Goal: Information Seeking & Learning: Learn about a topic

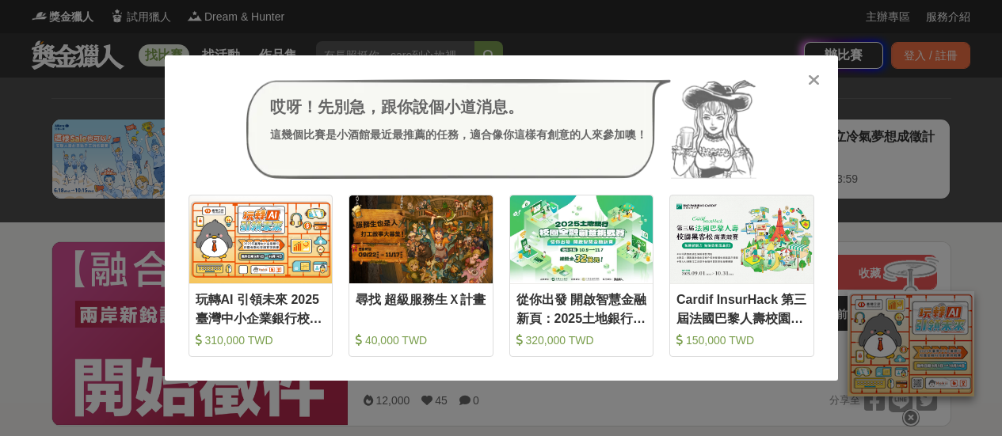
click at [812, 85] on icon at bounding box center [814, 80] width 12 height 16
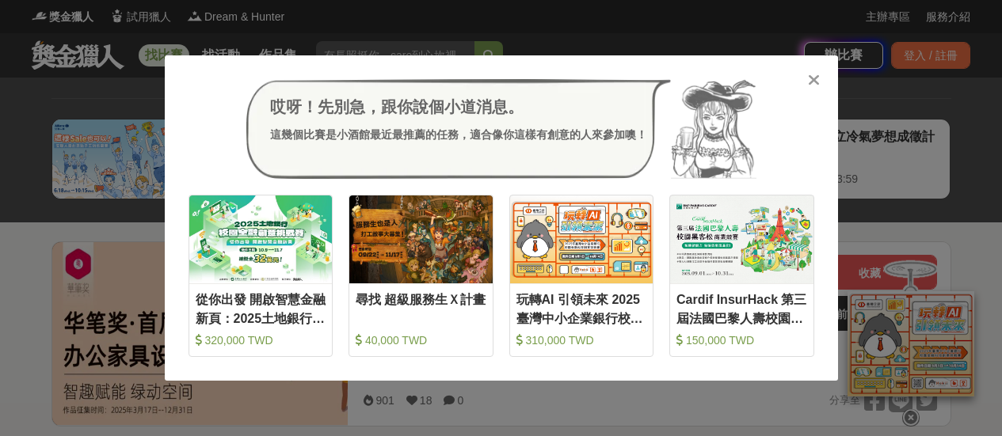
click at [812, 82] on icon at bounding box center [814, 80] width 12 height 16
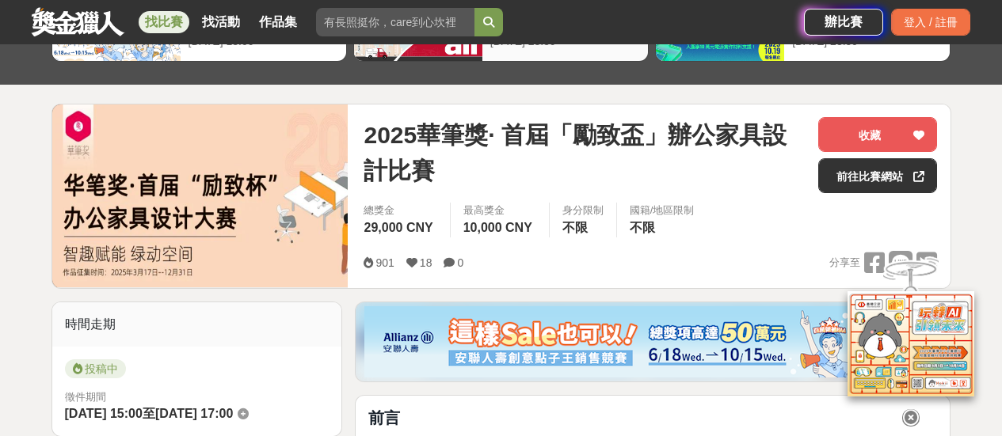
scroll to position [158, 0]
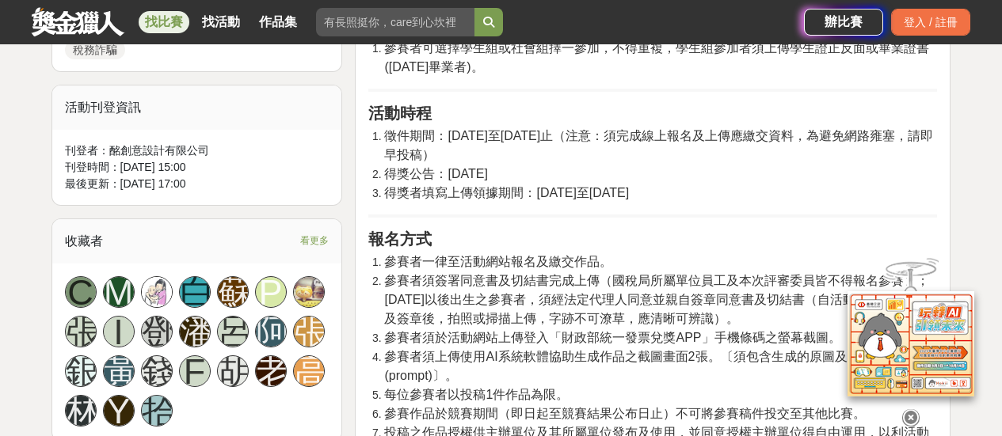
scroll to position [1109, 0]
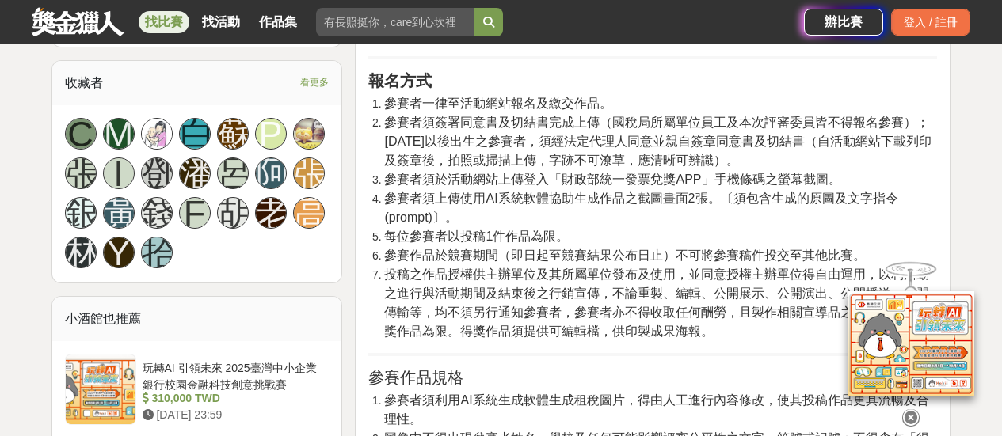
click at [560, 224] on span "參賽者須上傳使用AI系統軟體協助生成作品之截圖畫面2張。〔須包含生成的原圖及文字指令(prompt)〕。" at bounding box center [640, 208] width 513 height 32
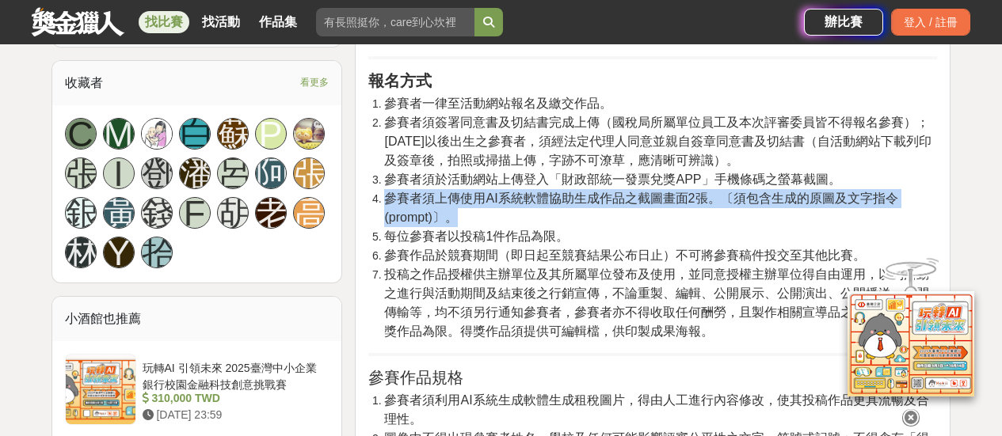
click at [560, 224] on span "參賽者須上傳使用AI系統軟體協助生成作品之截圖畫面2張。〔須包含生成的原圖及文字指令(prompt)〕。" at bounding box center [640, 208] width 513 height 32
click at [731, 224] on span "參賽者須上傳使用AI系統軟體協助生成作品之截圖畫面2張。〔須包含生成的原圖及文字指令(prompt)〕。" at bounding box center [640, 208] width 513 height 32
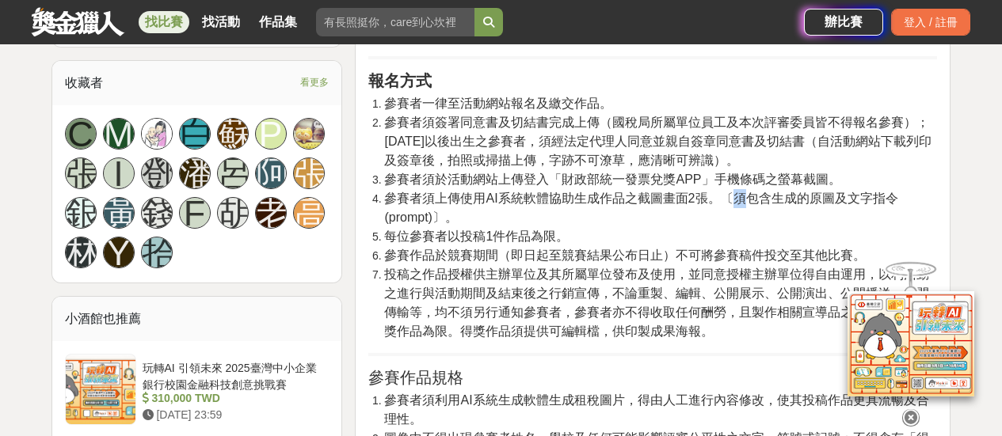
click at [731, 224] on span "參賽者須上傳使用AI系統軟體協助生成作品之截圖畫面2張。〔須包含生成的原圖及文字指令(prompt)〕。" at bounding box center [640, 208] width 513 height 32
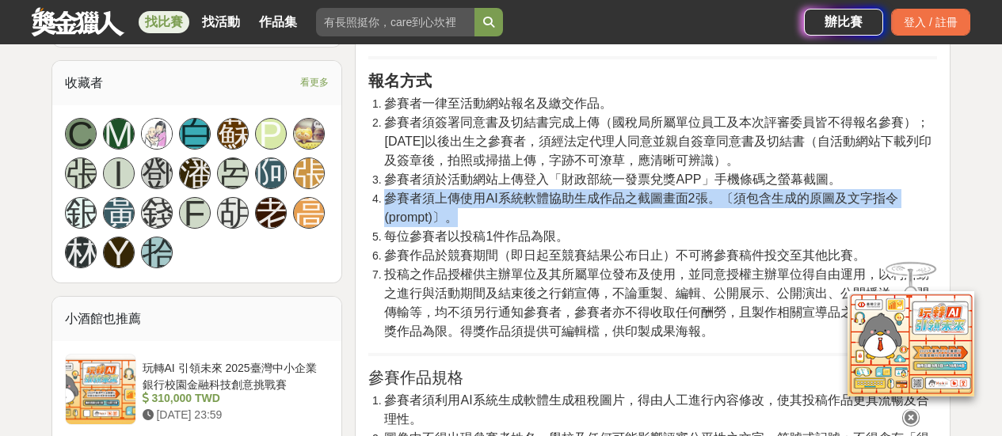
click at [731, 224] on span "參賽者須上傳使用AI系統軟體協助生成作品之截圖畫面2張。〔須包含生成的原圖及文字指令(prompt)〕。" at bounding box center [640, 208] width 513 height 32
click at [717, 227] on li "參賽者須上傳使用AI系統軟體協助生成作品之截圖畫面2張。〔須包含生成的原圖及文字指令(prompt)〕。" at bounding box center [660, 208] width 553 height 38
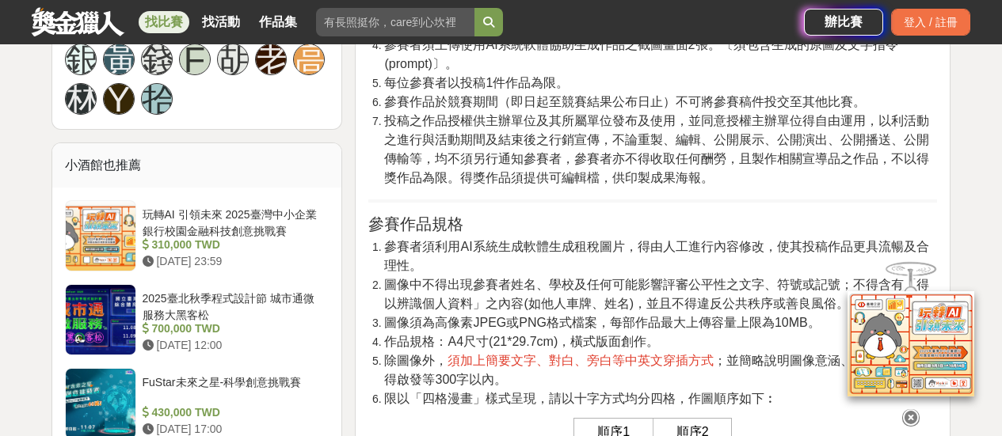
scroll to position [1267, 0]
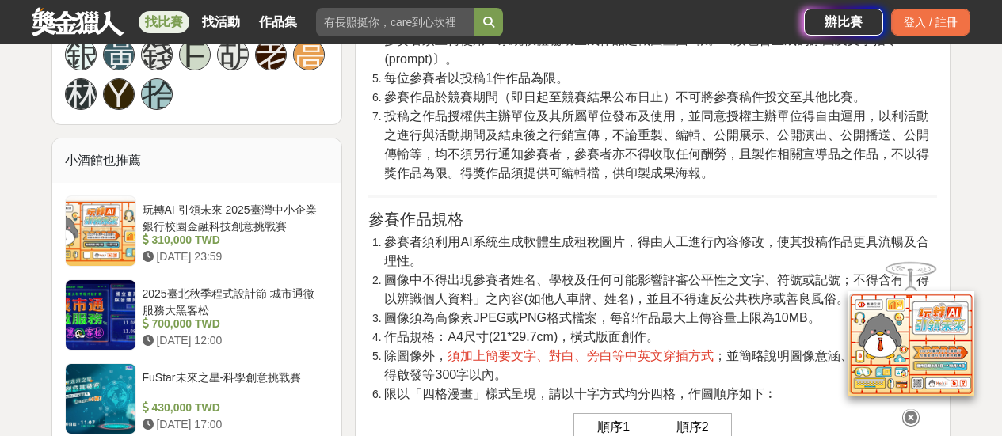
click at [915, 409] on icon at bounding box center [910, 417] width 17 height 17
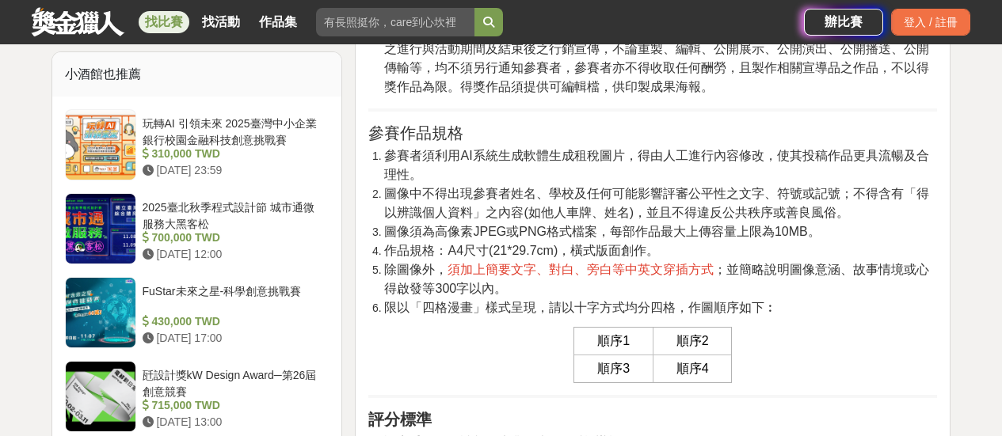
scroll to position [1346, 0]
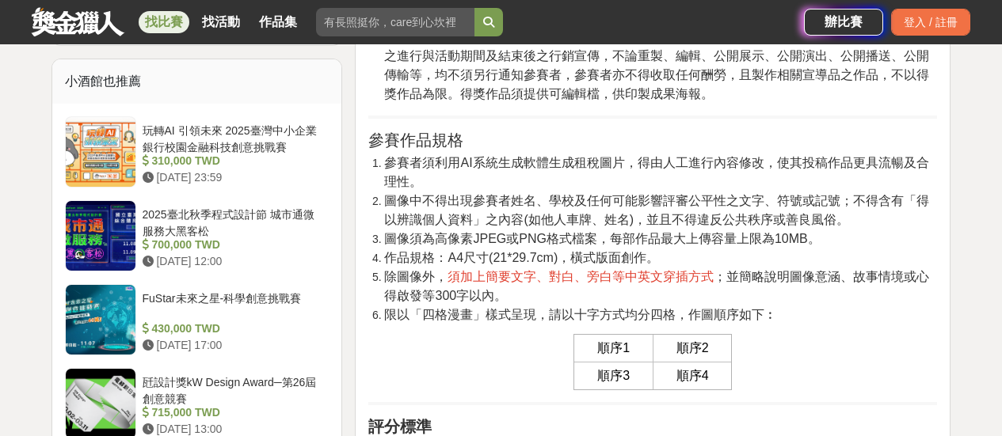
click at [618, 283] on span "須加上簡要文字、對白、旁白等中英文穿插方式" at bounding box center [580, 276] width 266 height 13
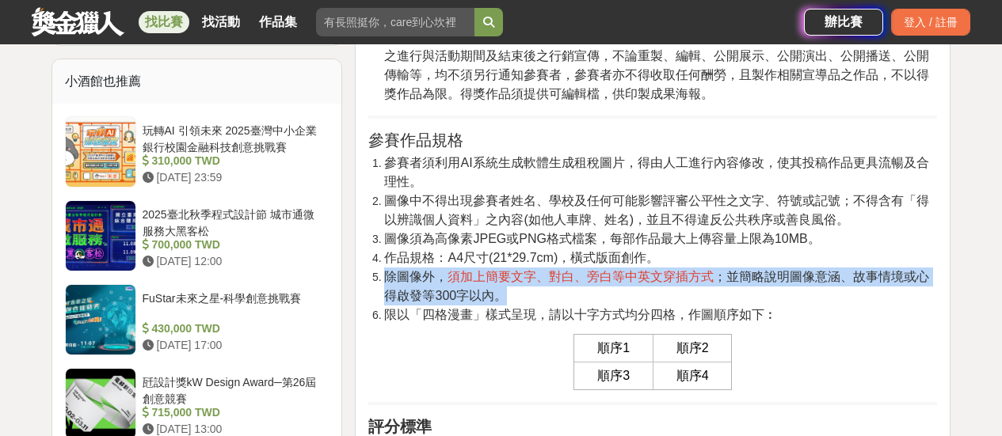
click at [618, 283] on span "須加上簡要文字、對白、旁白等中英文穿插方式" at bounding box center [580, 276] width 266 height 13
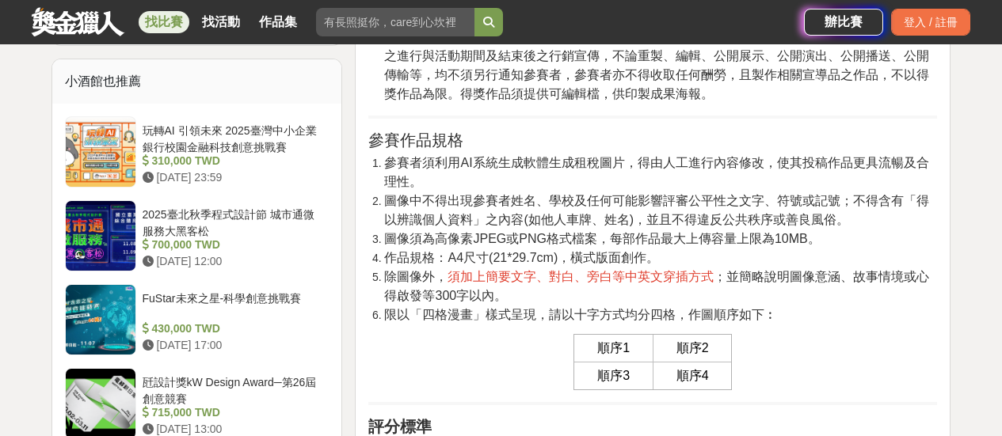
click at [705, 268] on li "作品規格：A4尺寸(21*29.7cm)，橫式版面創作。" at bounding box center [660, 258] width 553 height 19
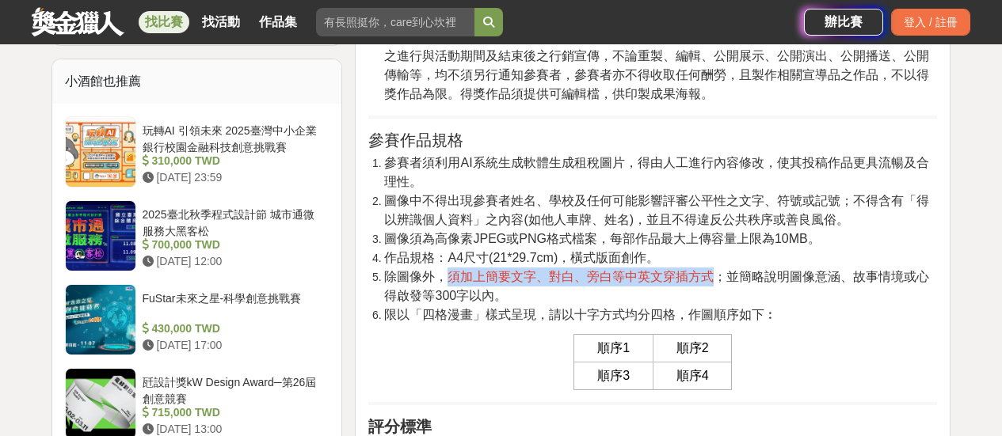
drag, startPoint x: 713, startPoint y: 315, endPoint x: 452, endPoint y: 314, distance: 261.3
click at [452, 283] on span "須加上簡要文字、對白、旁白等中英文穿插方式" at bounding box center [580, 276] width 266 height 13
drag, startPoint x: 451, startPoint y: 315, endPoint x: 712, endPoint y: 315, distance: 261.3
click at [712, 283] on span "須加上簡要文字、對白、旁白等中英文穿插方式" at bounding box center [580, 276] width 266 height 13
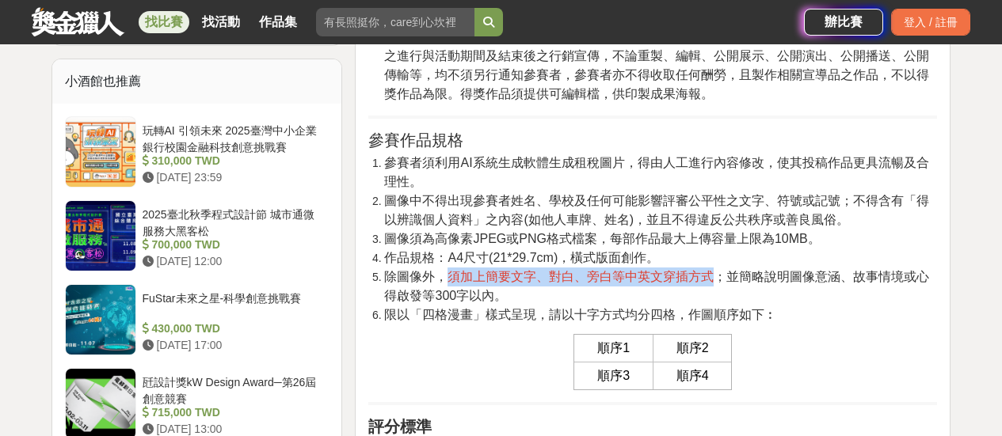
click at [712, 283] on span "須加上簡要文字、對白、旁白等中英文穿插方式" at bounding box center [580, 276] width 266 height 13
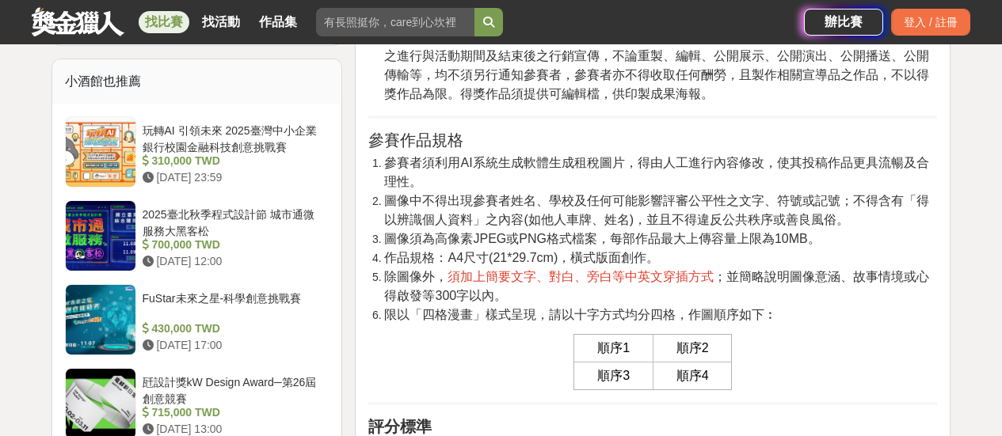
click at [764, 303] on span "；並簡略說明圖像意涵、故事情境或心得啟發等300字以內。" at bounding box center [656, 286] width 545 height 32
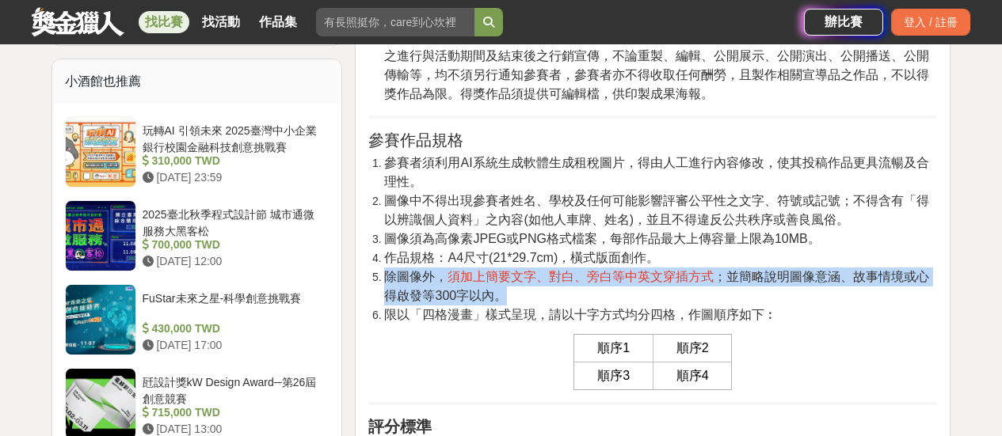
click at [764, 303] on span "；並簡略說明圖像意涵、故事情境或心得啟發等300字以內。" at bounding box center [656, 286] width 545 height 32
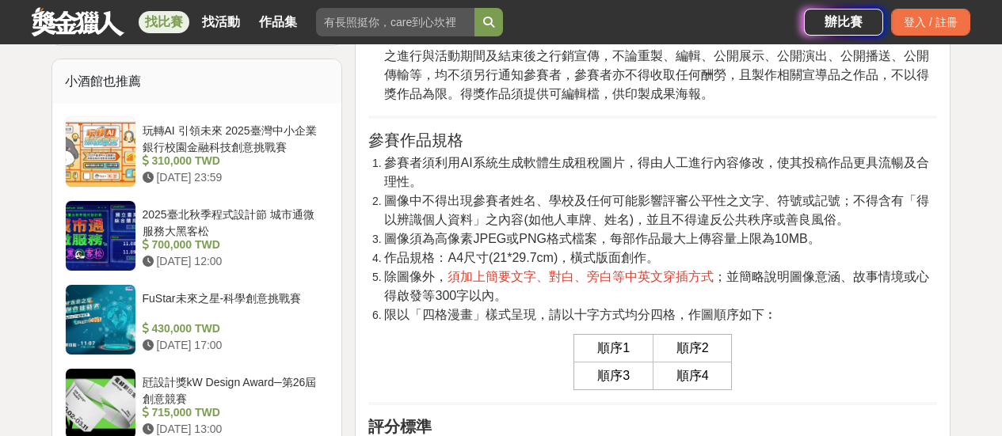
click at [680, 192] on li "參賽者須利用AI系統生成軟體生成租稅圖片，得由人工進行內容修改，使其投稿作品更具流暢及合理性。" at bounding box center [660, 173] width 553 height 38
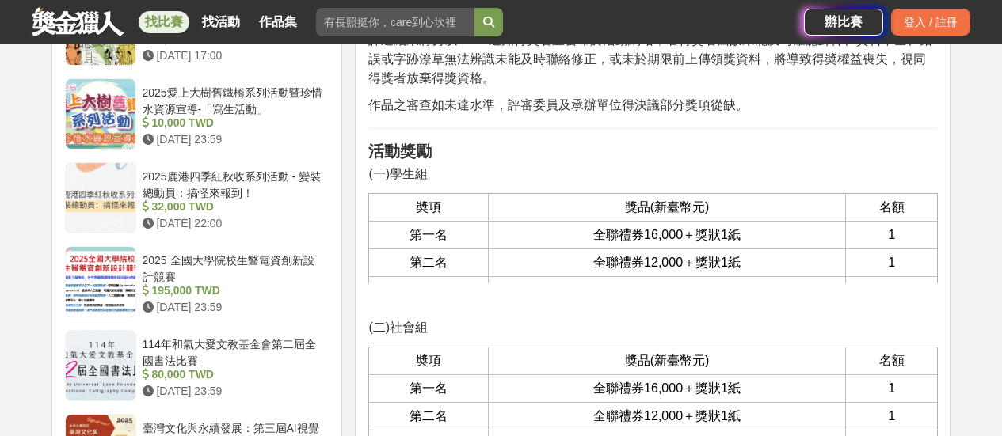
scroll to position [1980, 0]
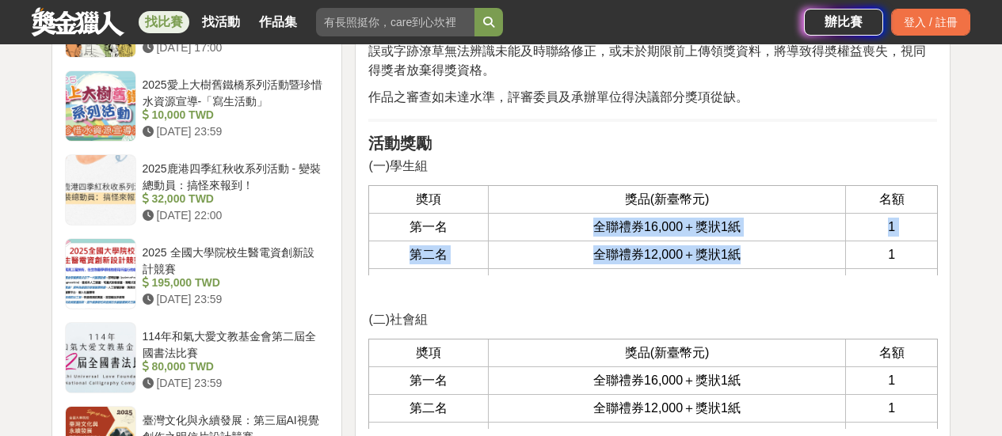
drag, startPoint x: 590, startPoint y: 268, endPoint x: 812, endPoint y: 290, distance: 223.5
click at [812, 290] on tbody "奬項 獎品(新臺幣元) 名額 第一名 全聯禮券16,000＋獎狀1紙 1 第二名 全聯禮券12,000＋獎狀1紙 1 第三名 全聯禮券10,000＋獎狀1紙 …" at bounding box center [653, 269] width 568 height 166
click at [812, 269] on td "全聯禮券12,000＋獎狀1紙" at bounding box center [667, 256] width 358 height 28
drag, startPoint x: 750, startPoint y: 292, endPoint x: 595, endPoint y: 268, distance: 157.0
click at [595, 268] on tbody "奬項 獎品(新臺幣元) 名額 第一名 全聯禮券16,000＋獎狀1紙 1 第二名 全聯禮券12,000＋獎狀1紙 1 第三名 全聯禮券10,000＋獎狀1紙 …" at bounding box center [653, 269] width 568 height 166
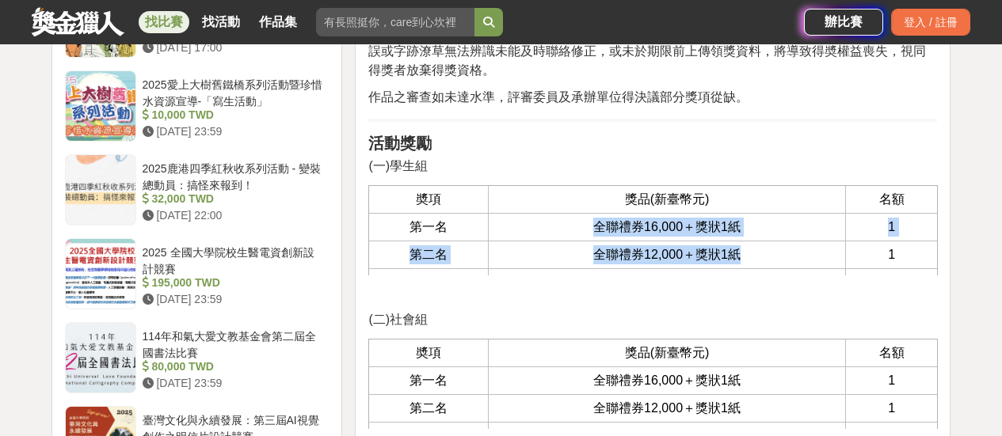
click at [595, 234] on span "全聯禮券16,000＋獎狀1紙" at bounding box center [666, 226] width 147 height 13
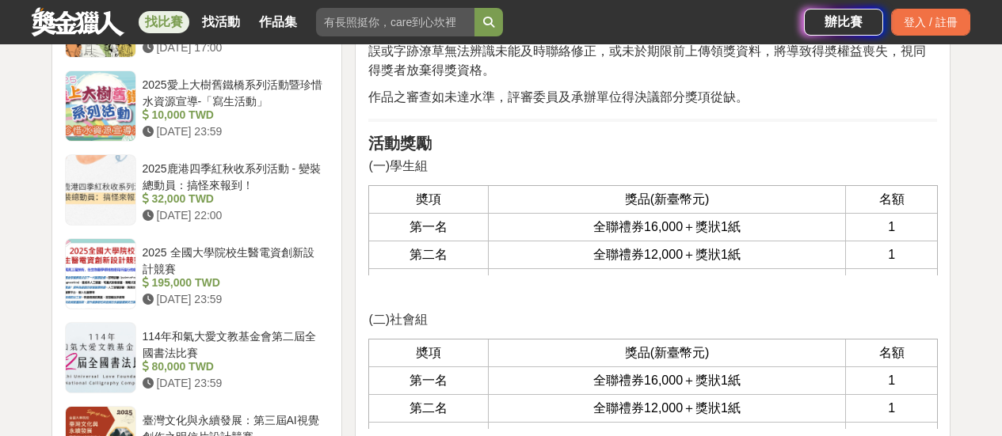
click at [850, 223] on div "前言 藉由辦理運用AI工具製作與租稅常識、稅務資訊之四格漫畫徵件競賽活動，促使民眾瞭解各項稅務法令及最新稅政，進而將稅務宣導文字，透過輕鬆詼諧之四格漫畫創意表…" at bounding box center [652, 23] width 569 height 2913
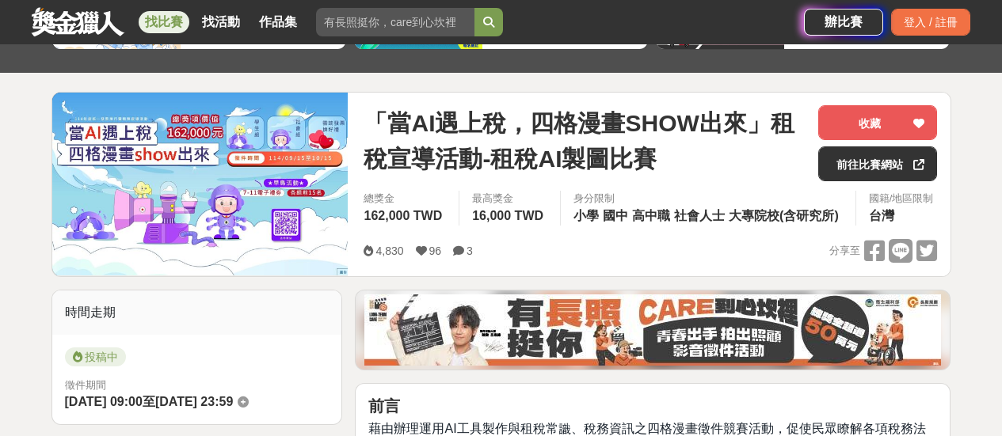
scroll to position [79, 0]
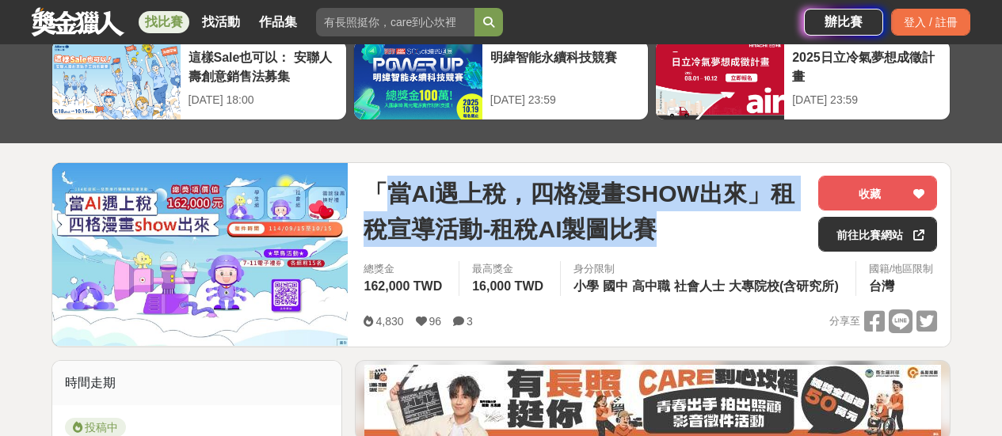
drag, startPoint x: 389, startPoint y: 188, endPoint x: 647, endPoint y: 224, distance: 260.6
click at [647, 224] on span "「當AI遇上稅，四格漫畫SHOW出來」租稅宣導活動-租稅AI製圖比賽" at bounding box center [584, 211] width 442 height 71
drag, startPoint x: 647, startPoint y: 227, endPoint x: 383, endPoint y: 181, distance: 267.8
click at [383, 181] on span "「當AI遇上稅，四格漫畫SHOW出來」租稅宣導活動-租稅AI製圖比賽" at bounding box center [584, 211] width 442 height 71
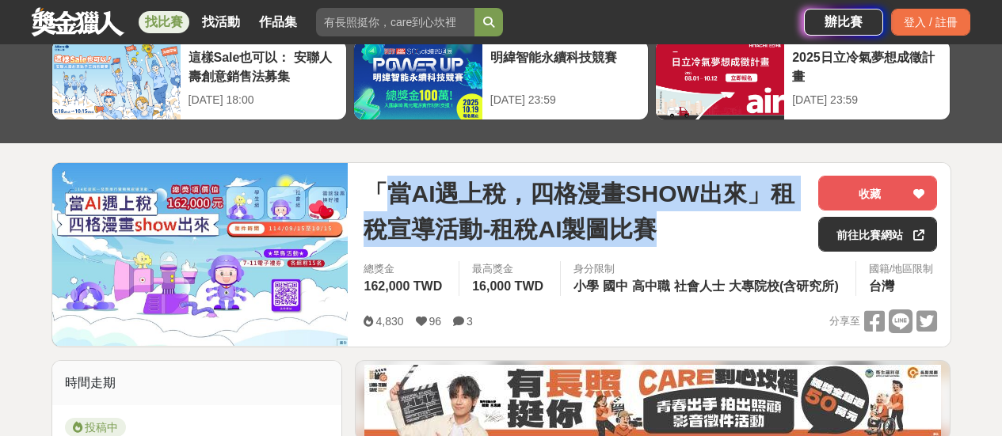
click at [383, 181] on span "「當AI遇上稅，四格漫畫SHOW出來」租稅宣導活動-租稅AI製圖比賽" at bounding box center [584, 211] width 442 height 71
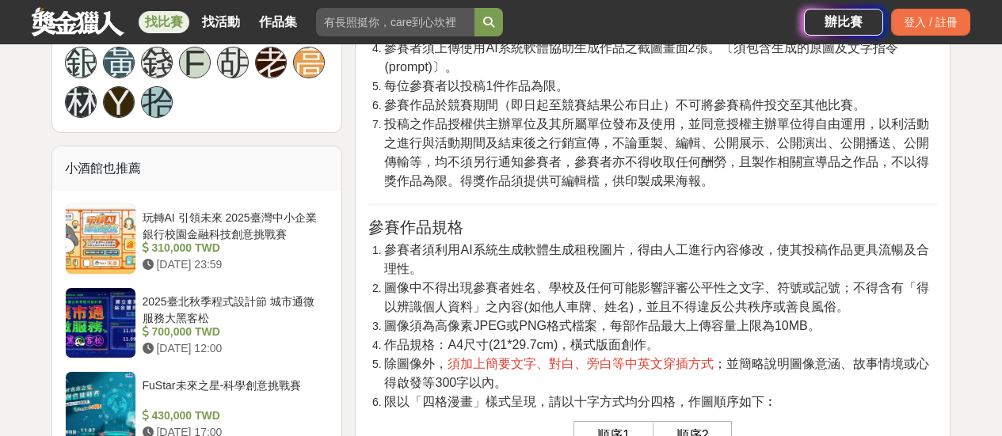
scroll to position [1267, 0]
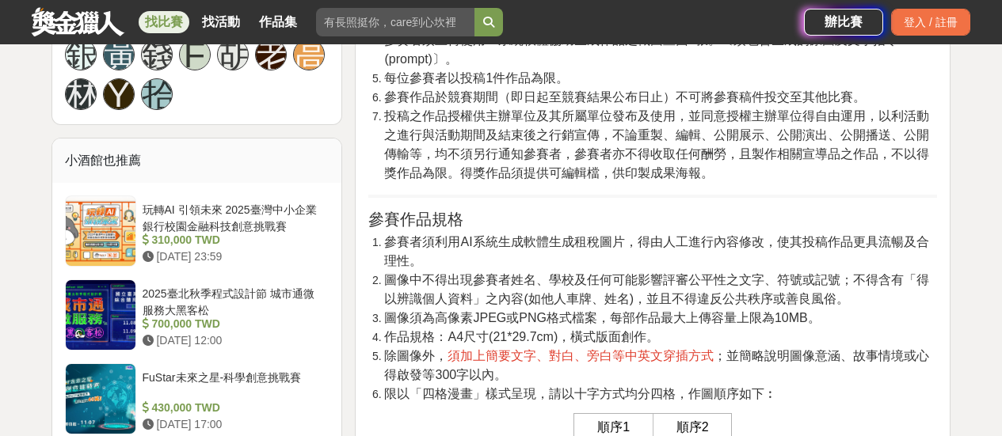
click at [643, 268] on span "參賽者須利用AI系統生成軟體生成租稅圖片，得由人工進行內容修改，使其投稿作品更具流暢及合理性。" at bounding box center [656, 251] width 544 height 32
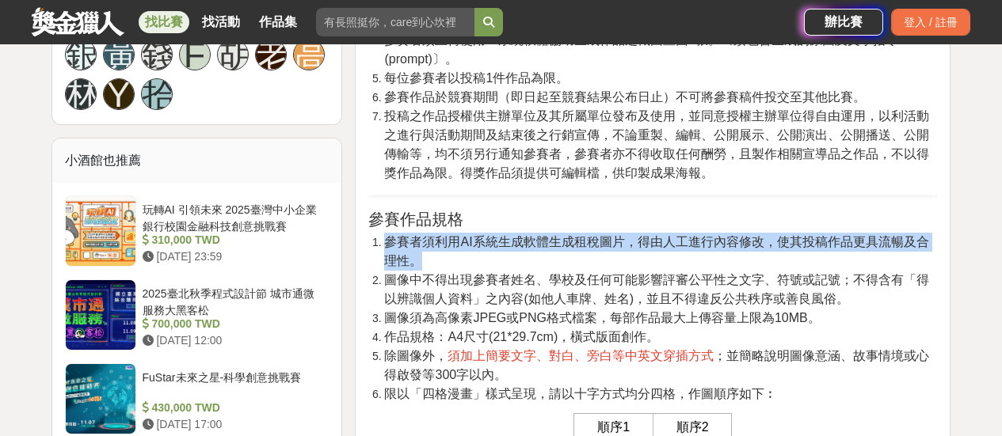
click at [643, 268] on span "參賽者須利用AI系統生成軟體生成租稅圖片，得由人工進行內容修改，使其投稿作品更具流暢及合理性。" at bounding box center [656, 251] width 544 height 32
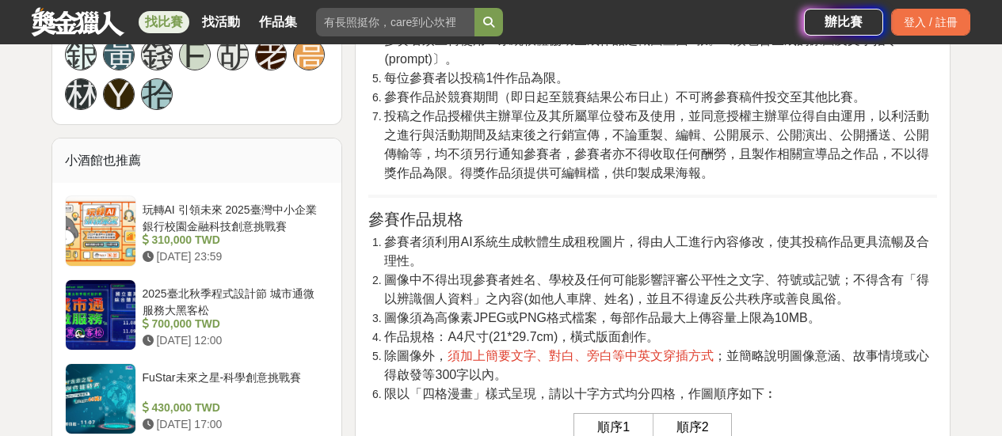
scroll to position [792, 0]
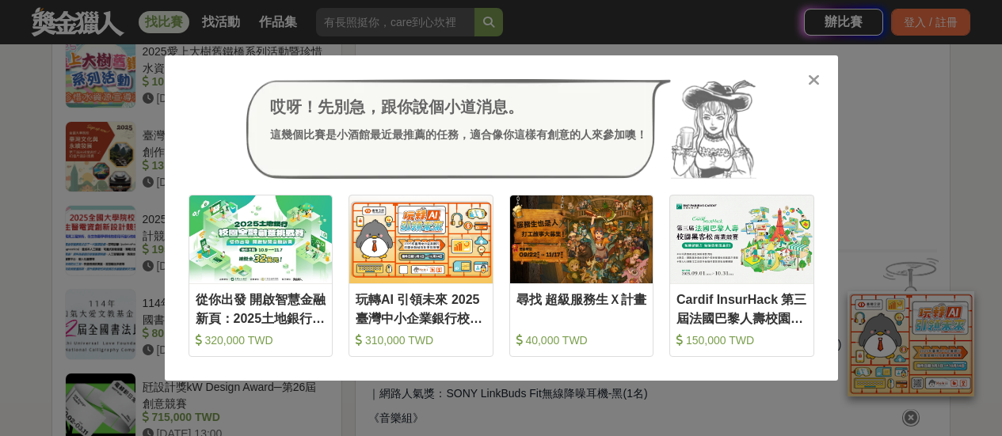
click at [814, 85] on icon at bounding box center [814, 80] width 12 height 16
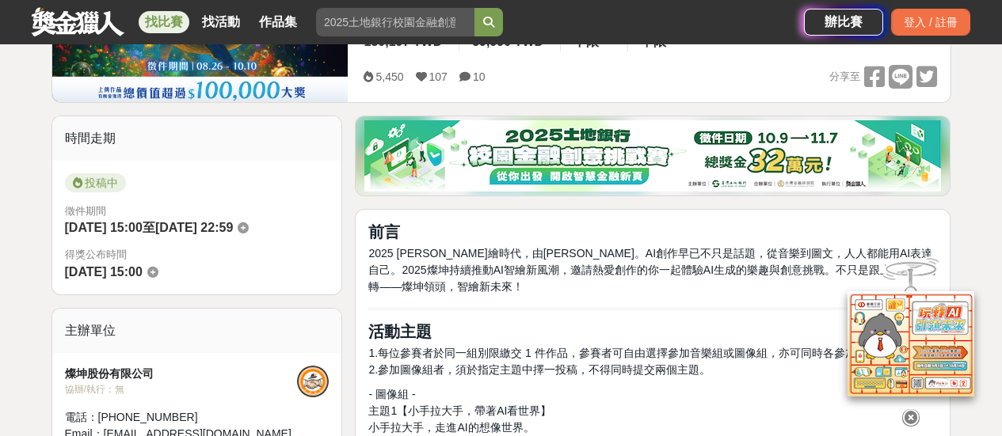
scroll to position [317, 0]
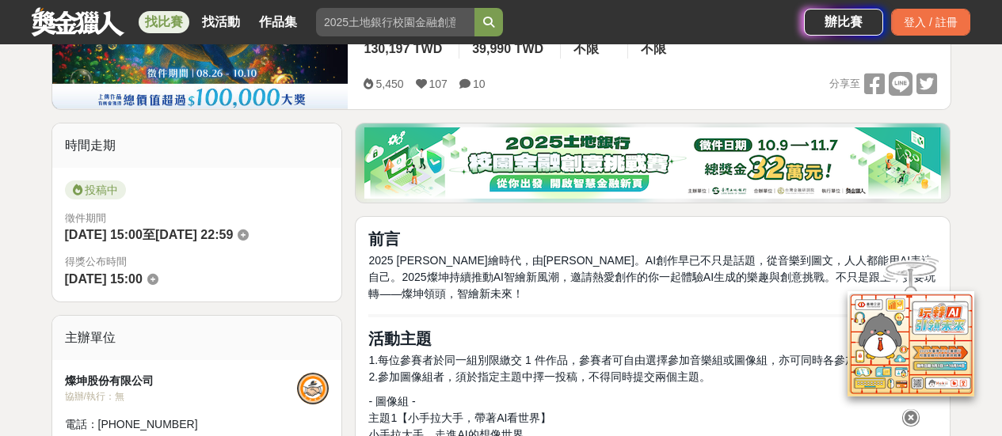
click at [478, 262] on span "2025 AI智繪時代，由燦坤啟動。AI創作早已不只是話題，從音樂到圖文，人人都能用AI表達自己。2025燦坤持續推動AI智繪新風潮，邀請熱愛創作的你一起體驗…" at bounding box center [651, 277] width 567 height 46
click at [487, 261] on span "2025 AI智繪時代，由燦坤啟動。AI創作早已不只是話題，從音樂到圖文，人人都能用AI表達自己。2025燦坤持續推動AI智繪新風潮，邀請熱愛創作的你一起體驗…" at bounding box center [651, 277] width 567 height 46
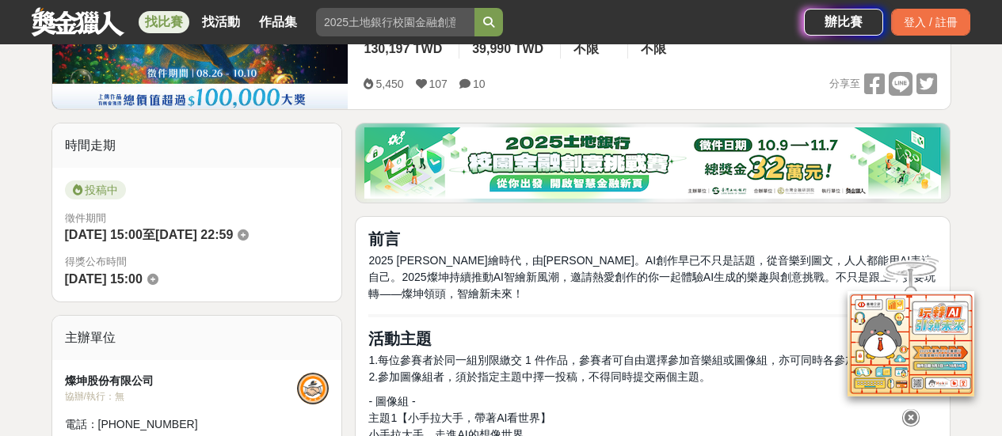
click at [487, 261] on span "2025 AI智繪時代，由燦坤啟動。AI創作早已不只是話題，從音樂到圖文，人人都能用AI表達自己。2025燦坤持續推動AI智繪新風潮，邀請熱愛創作的你一起體驗…" at bounding box center [651, 277] width 567 height 46
click at [462, 258] on span "2025 AI智繪時代，由燦坤啟動。AI創作早已不只是話題，從音樂到圖文，人人都能用AI表達自己。2025燦坤持續推動AI智繪新風潮，邀請熱愛創作的你一起體驗…" at bounding box center [651, 277] width 567 height 46
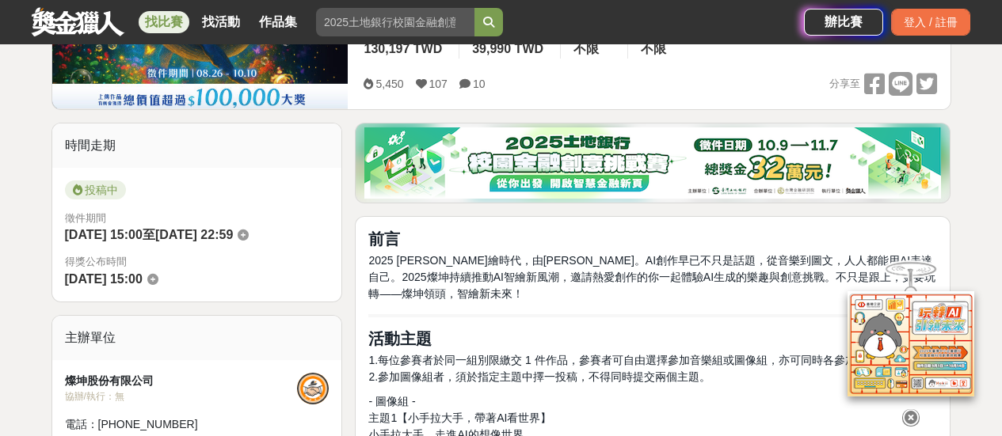
click at [503, 259] on span "2025 AI智繪時代，由燦坤啟動。AI創作早已不只是話題，從音樂到圖文，人人都能用AI表達自己。2025燦坤持續推動AI智繪新風潮，邀請熱愛創作的你一起體驗…" at bounding box center [651, 277] width 567 height 46
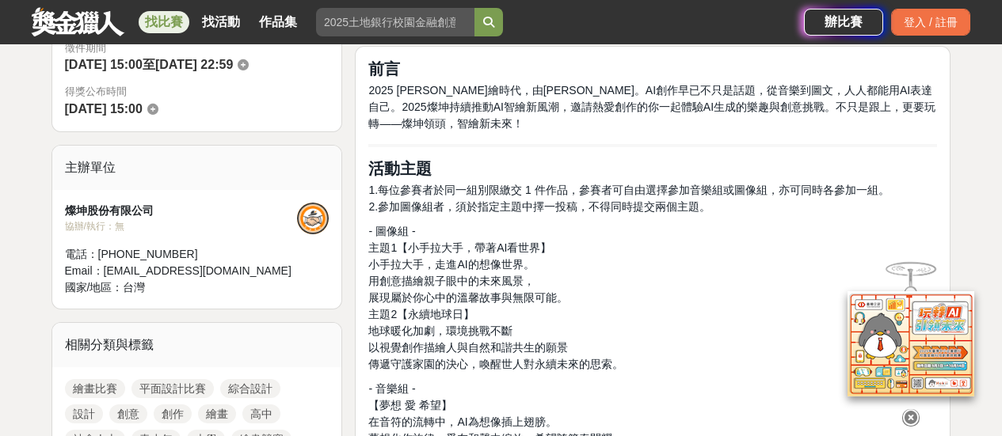
scroll to position [554, 0]
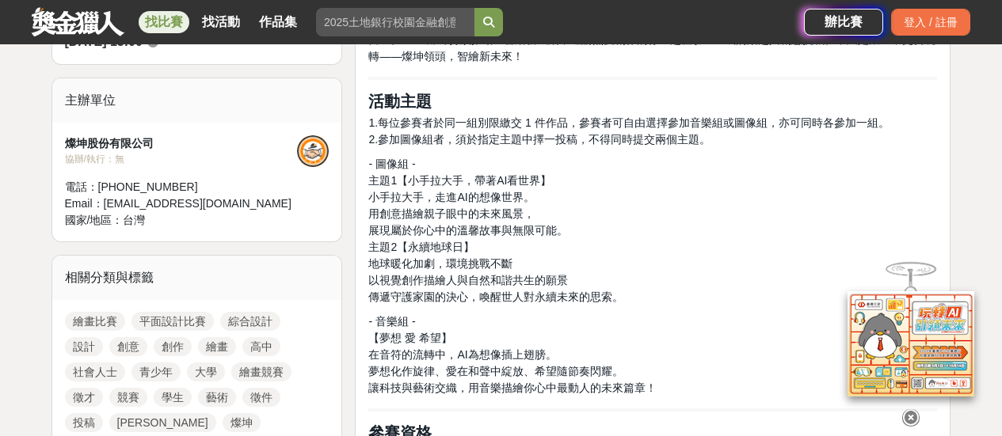
click at [495, 123] on span "1.每位參賽者於同一組別限繳交 1 件作品，參賽者可自由選擇參加音樂組或圖像組，亦可同時各參加一組。" at bounding box center [628, 122] width 520 height 13
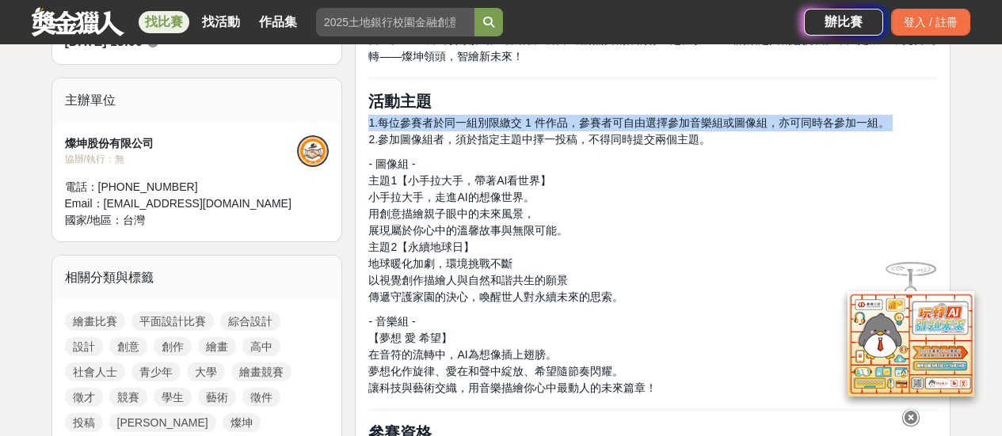
click at [495, 123] on span "1.每位參賽者於同一組別限繳交 1 件作品，參賽者可自由選擇參加音樂組或圖像組，亦可同時各參加一組。" at bounding box center [628, 122] width 520 height 13
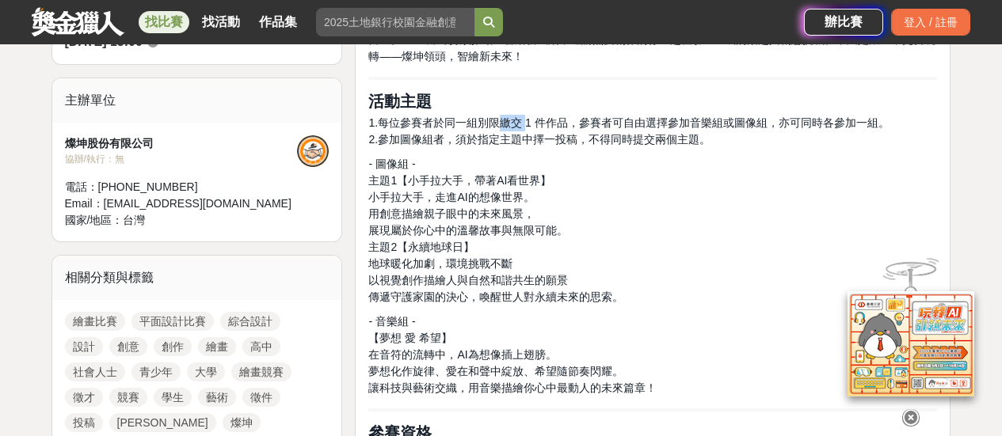
click at [495, 123] on span "1.每位參賽者於同一組別限繳交 1 件作品，參賽者可自由選擇參加音樂組或圖像組，亦可同時各參加一組。" at bounding box center [628, 122] width 520 height 13
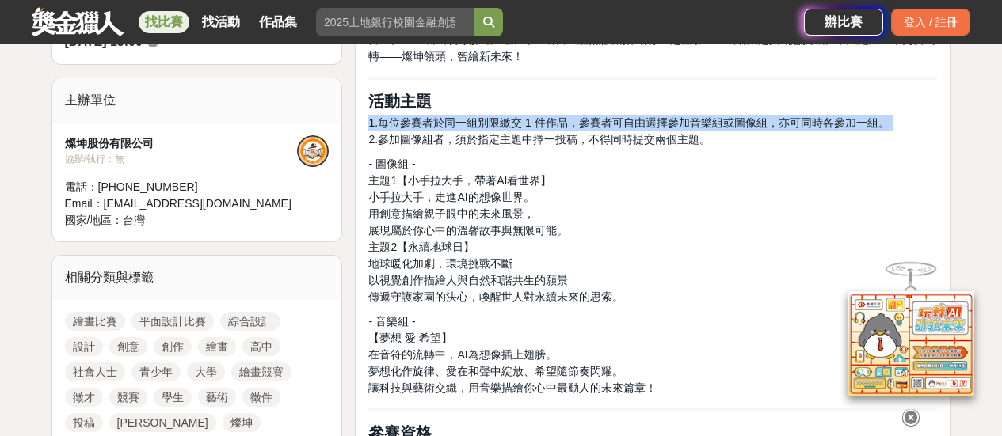
click at [495, 123] on span "1.每位參賽者於同一組別限繳交 1 件作品，參賽者可自由選擇參加音樂組或圖像組，亦可同時各參加一組。" at bounding box center [628, 122] width 520 height 13
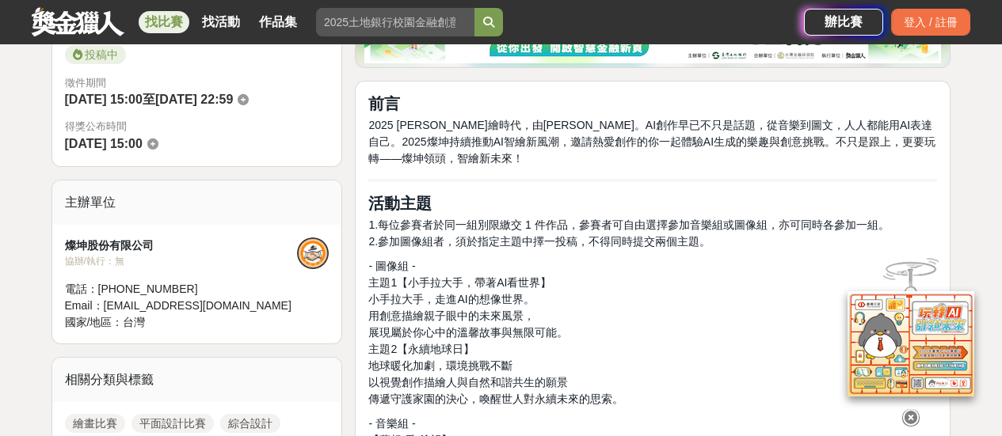
scroll to position [871, 0]
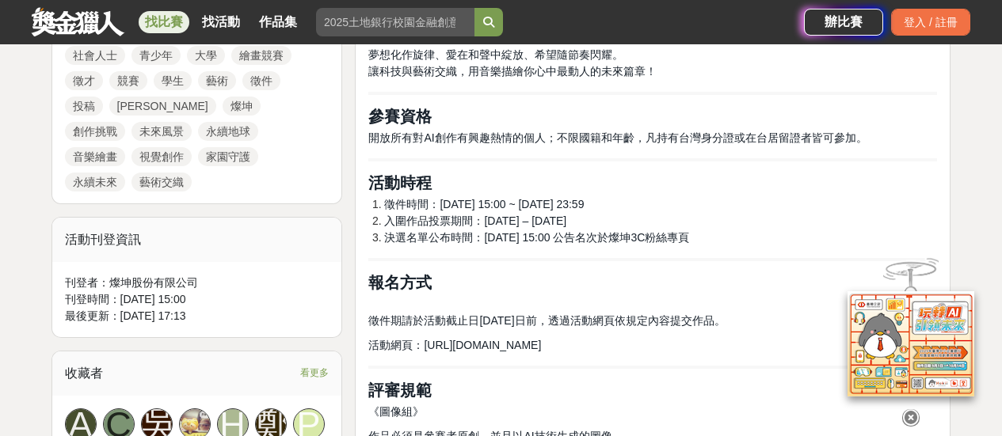
click at [438, 343] on span "https://events.tk3c.com/events_net/2025AIpainting/" at bounding box center [482, 345] width 117 height 13
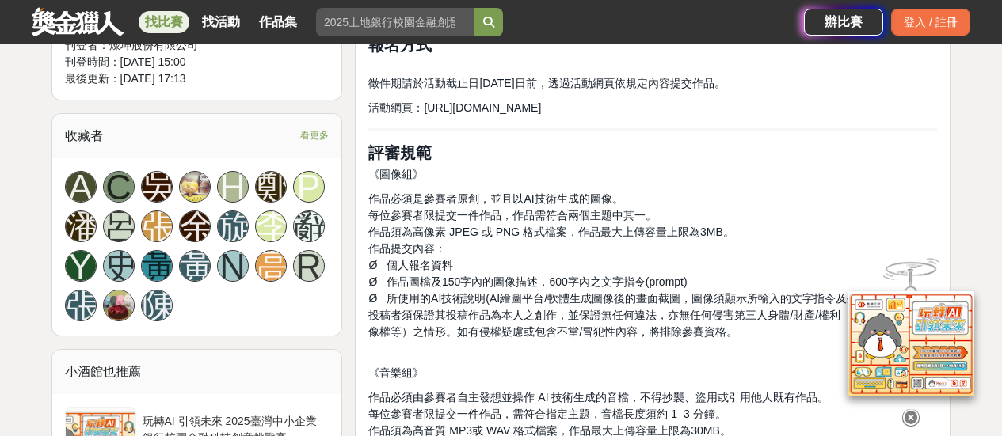
click at [391, 234] on span "作品須為高像素 JPEG 或 PNG 格式檔案，作品最大上傳容量上限為3MB。" at bounding box center [550, 232] width 365 height 13
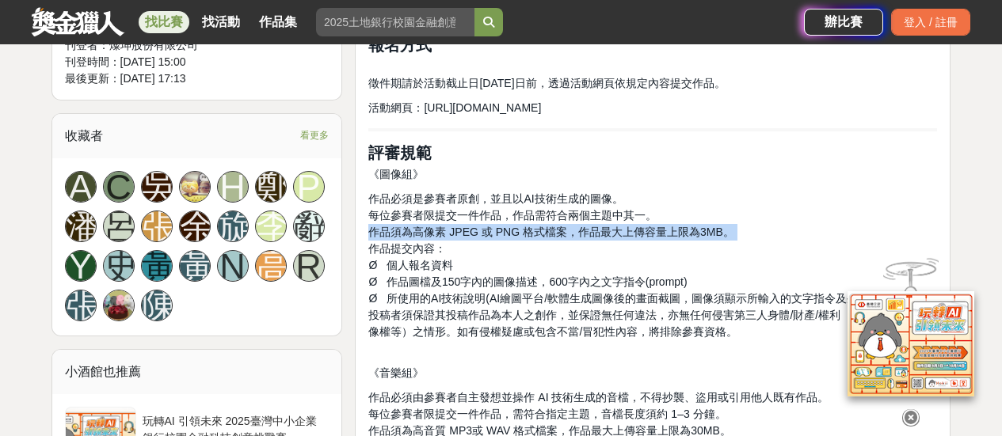
click at [391, 234] on span "作品須為高像素 JPEG 或 PNG 格式檔案，作品最大上傳容量上限為3MB。" at bounding box center [550, 232] width 365 height 13
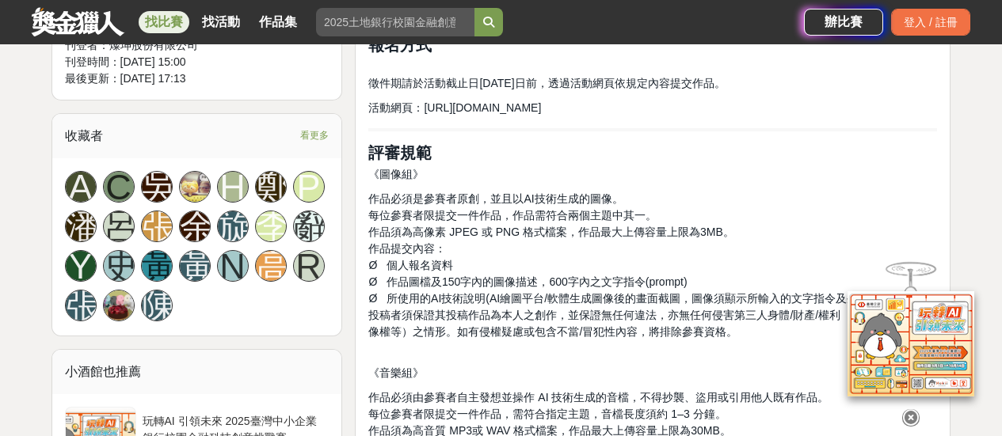
click at [443, 295] on span "Ø 所使用的AI技術說明(AI繪圖平台/軟體生成圖像後的畫面截圖，圖像須顯示所輸入的文字指令及生成的原圖)" at bounding box center [636, 298] width 537 height 13
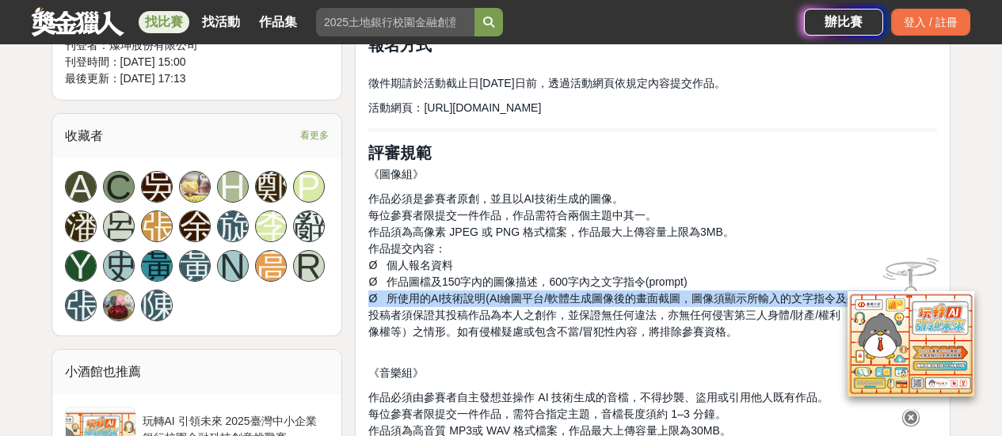
click at [443, 295] on span "Ø 所使用的AI技術說明(AI繪圖平台/軟體生成圖像後的畫面截圖，圖像須顯示所輸入的文字指令及生成的原圖)" at bounding box center [636, 298] width 537 height 13
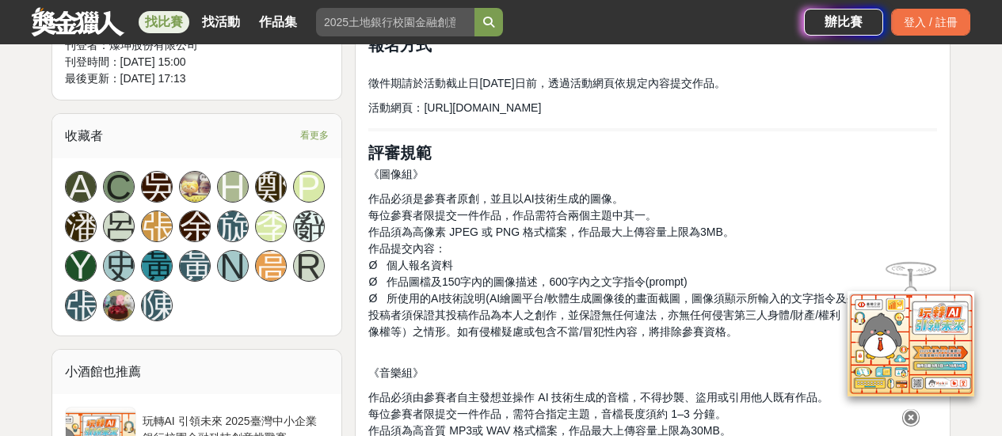
click at [607, 177] on p "《圖像組》" at bounding box center [652, 174] width 569 height 17
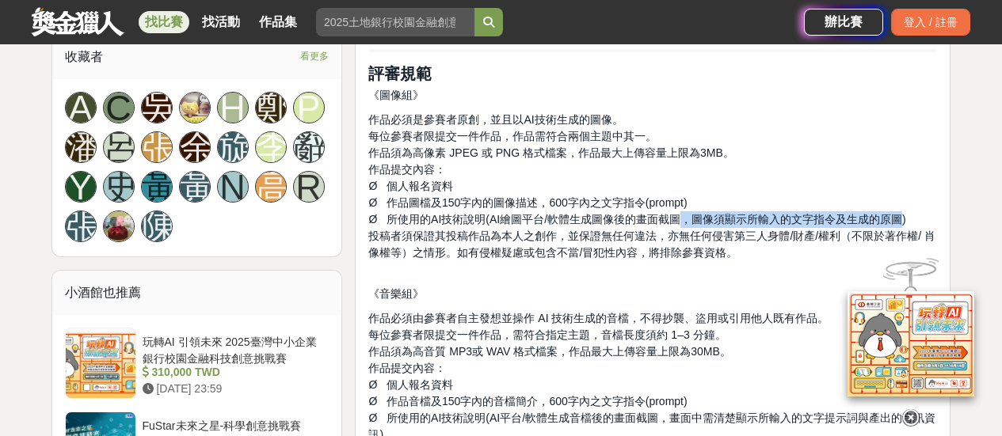
drag, startPoint x: 682, startPoint y: 217, endPoint x: 896, endPoint y: 211, distance: 214.7
click at [896, 213] on span "Ø 所使用的AI技術說明(AI繪圖平台/軟體生成圖像後的畫面截圖，圖像須顯示所輸入的文字指令及生成的原圖)" at bounding box center [636, 219] width 537 height 13
click at [548, 196] on span "Ø 作品圖檔及150字內的圖像描述，600字內之文字指令(prompt)" at bounding box center [527, 202] width 318 height 13
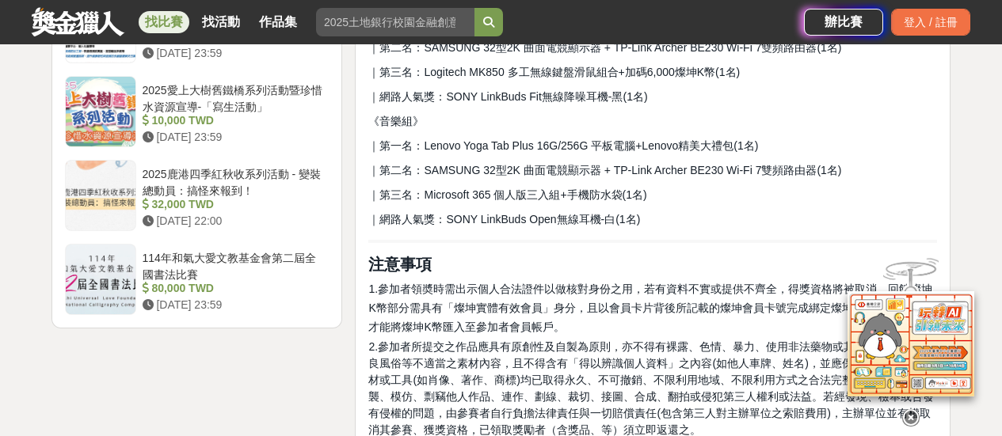
scroll to position [2296, 0]
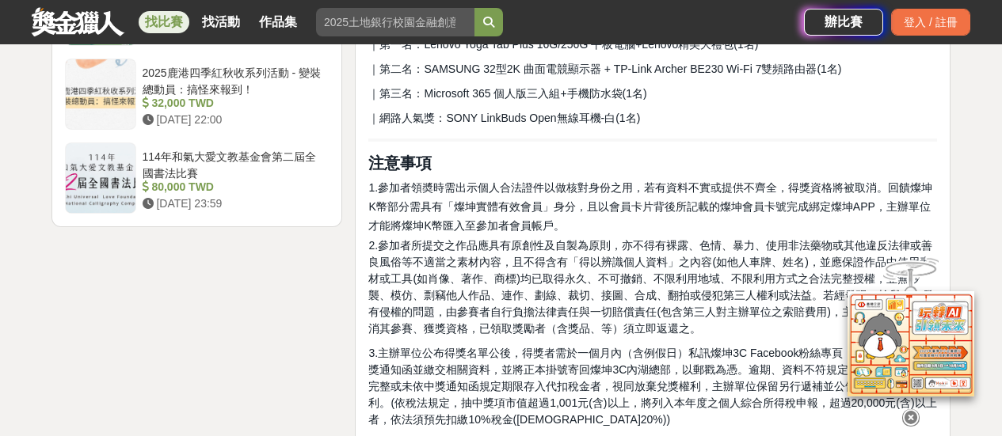
click at [408, 204] on span "1.參加者領奬時需出示個人合法證件以做核對身份之用，若有資料不實或提供不齊全，得獎資格將被取消。回饋燦坤K幣部分需具有「燦坤實體有效會員」身分，且以會員卡片背…" at bounding box center [650, 206] width 564 height 51
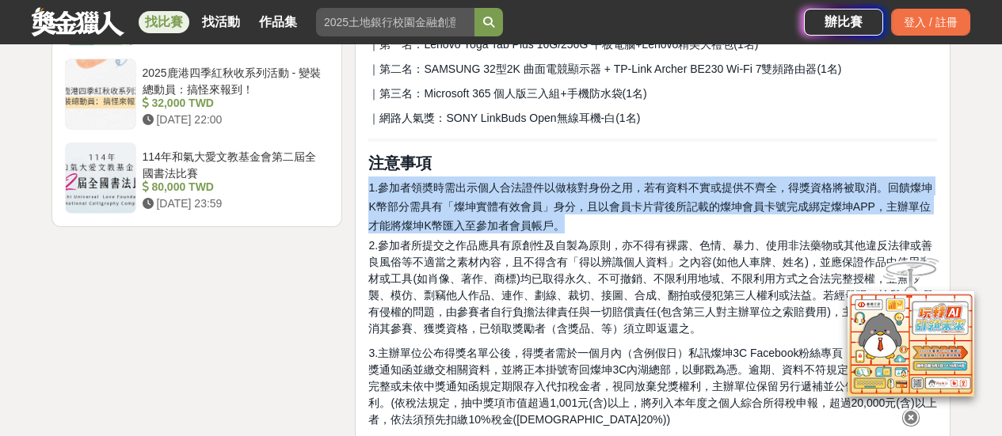
click at [408, 204] on span "1.參加者領奬時需出示個人合法證件以做核對身份之用，若有資料不實或提供不齊全，得獎資格將被取消。回饋燦坤K幣部分需具有「燦坤實體有效會員」身分，且以會員卡片背…" at bounding box center [650, 206] width 564 height 51
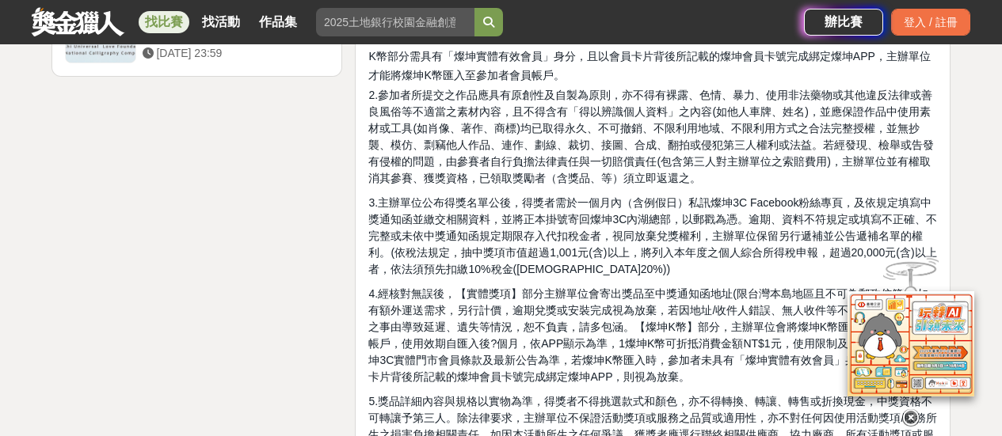
scroll to position [2455, 0]
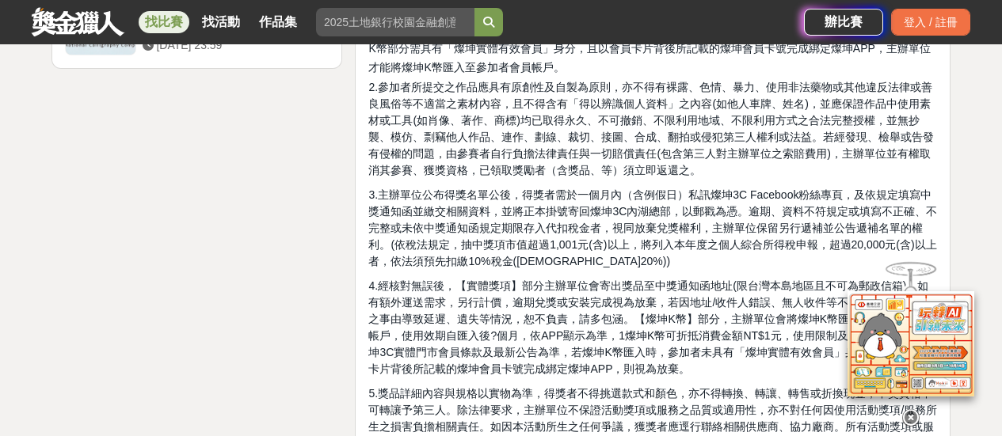
click at [545, 194] on span "3.主辦單位公布得獎名單公後，得獎者需於一個月內（含例假日）私訊燦坤3C Facebook粉絲專頁，及依規定填寫中獎通知函並繳交相關資料，並將正本掛號寄回燦坤…" at bounding box center [652, 227] width 569 height 79
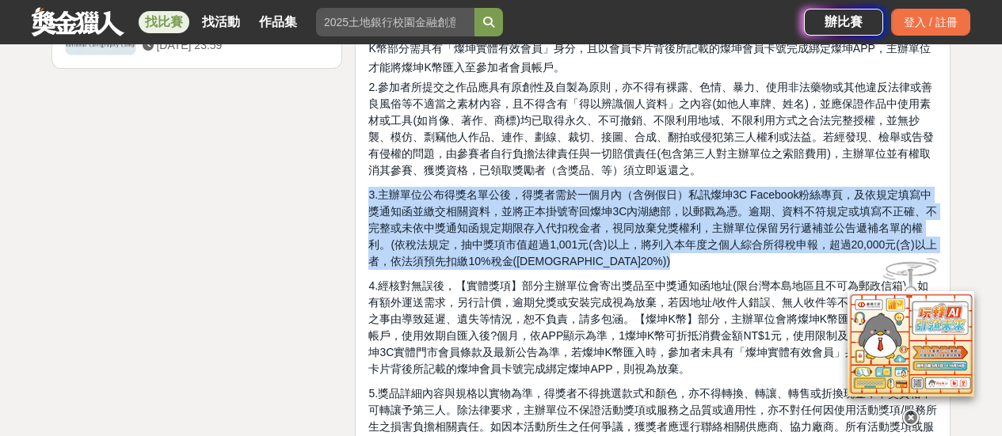
click at [545, 194] on span "3.主辦單位公布得獎名單公後，得獎者需於一個月內（含例假日）私訊燦坤3C Facebook粉絲專頁，及依規定填寫中獎通知函並繳交相關資料，並將正本掛號寄回燦坤…" at bounding box center [652, 227] width 569 height 79
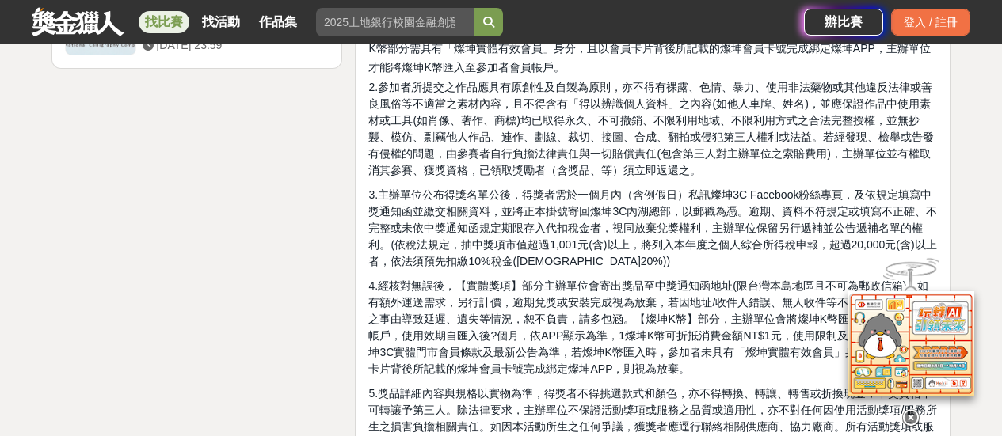
click at [669, 124] on span "2.參加者所提交之作品應具有原創性及自製為原則，亦不得有裸露、色情、暴力、使用非法藥物或其他違反法律或善良風俗等不適當之素材內容，且不得含有「得以辨識個人資料…" at bounding box center [650, 129] width 565 height 96
click at [524, 216] on span "3.主辦單位公布得獎名單公後，得獎者需於一個月內（含例假日）私訊燦坤3C Facebook粉絲專頁，及依規定填寫中獎通知函並繳交相關資料，並將正本掛號寄回燦坤…" at bounding box center [652, 227] width 569 height 79
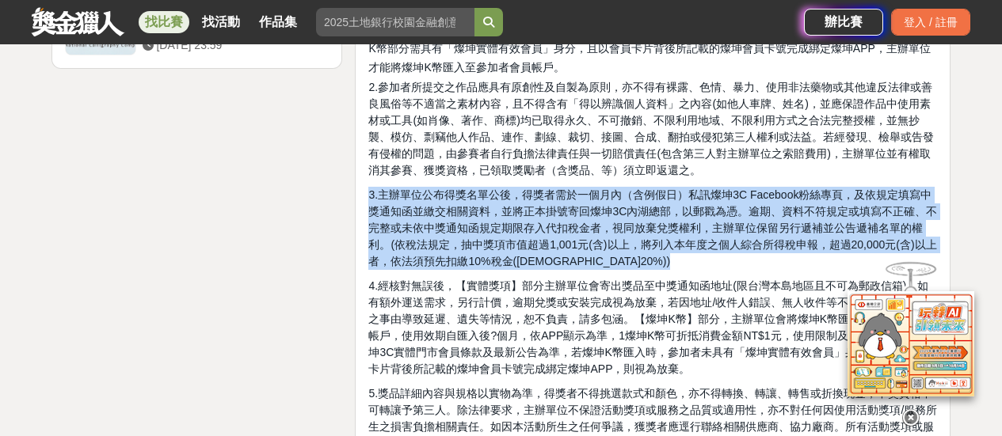
click at [524, 216] on span "3.主辦單位公布得獎名單公後，得獎者需於一個月內（含例假日）私訊燦坤3C Facebook粉絲專頁，及依規定填寫中獎通知函並繳交相關資料，並將正本掛號寄回燦坤…" at bounding box center [652, 227] width 569 height 79
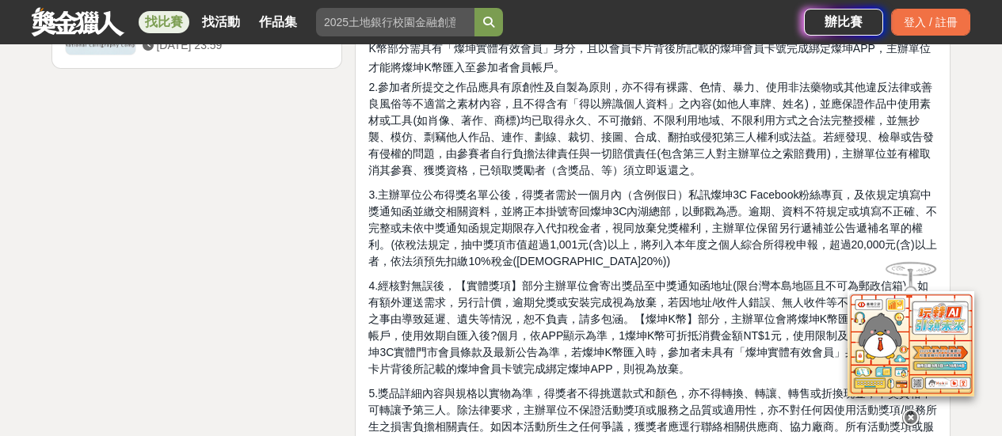
click at [457, 154] on span "2.參加者所提交之作品應具有原創性及自製為原則，亦不得有裸露、色情、暴力、使用非法藥物或其他違反法律或善良風俗等不適當之素材內容，且不得含有「得以辨識個人資料…" at bounding box center [650, 129] width 565 height 96
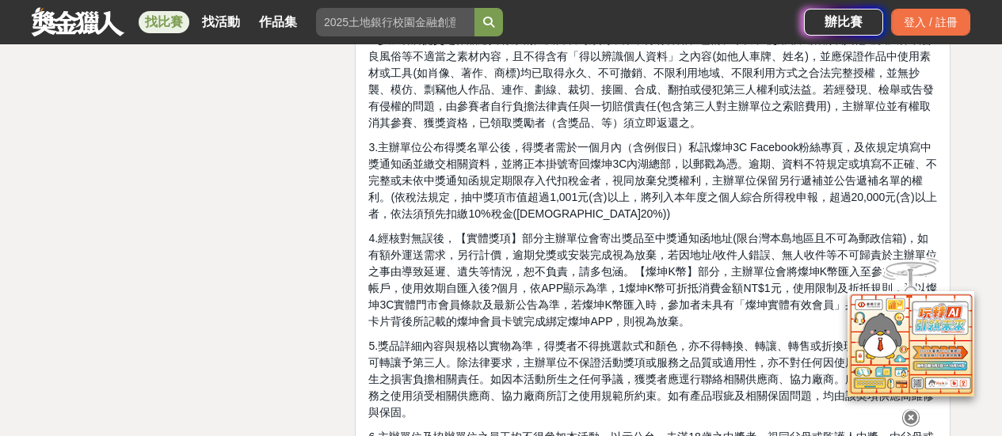
scroll to position [2534, 0]
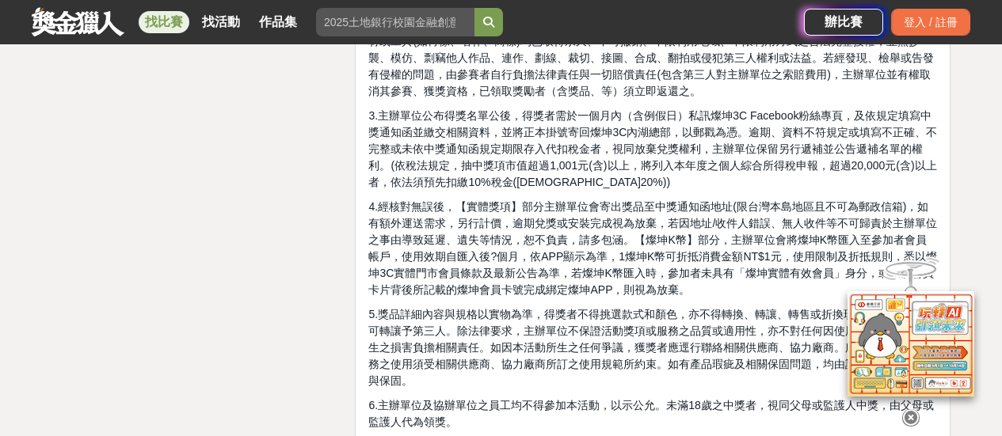
click at [546, 207] on span "4.經核對無誤後，【實體獎項】部分主辦單位會寄出獎品至中獎通知函地址(限台灣本島地區且不可為郵政信箱)，如有額外運送需求，另行計價，逾期兌獎或安裝完成視為放棄…" at bounding box center [652, 248] width 569 height 96
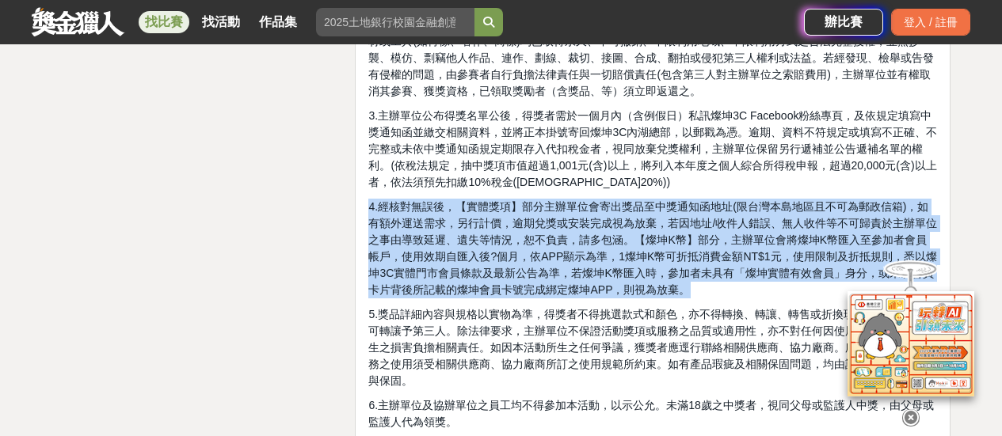
click at [546, 207] on span "4.經核對無誤後，【實體獎項】部分主辦單位會寄出獎品至中獎通知函地址(限台灣本島地區且不可為郵政信箱)，如有額外運送需求，另行計價，逾期兌獎或安裝完成視為放棄…" at bounding box center [652, 248] width 569 height 96
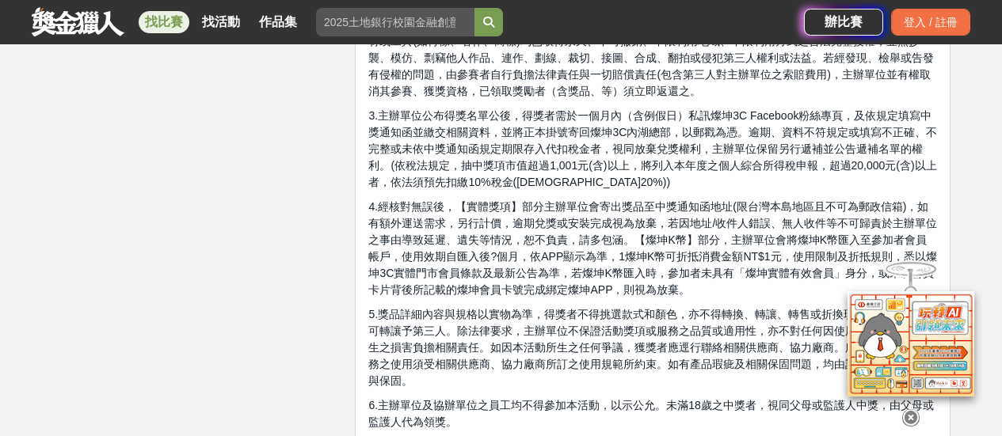
click at [727, 139] on span "3.主辦單位公布得獎名單公後，得獎者需於一個月內（含例假日）私訊燦坤3C Facebook粉絲專頁，及依規定填寫中獎通知函並繳交相關資料，並將正本掛號寄回燦坤…" at bounding box center [652, 148] width 569 height 79
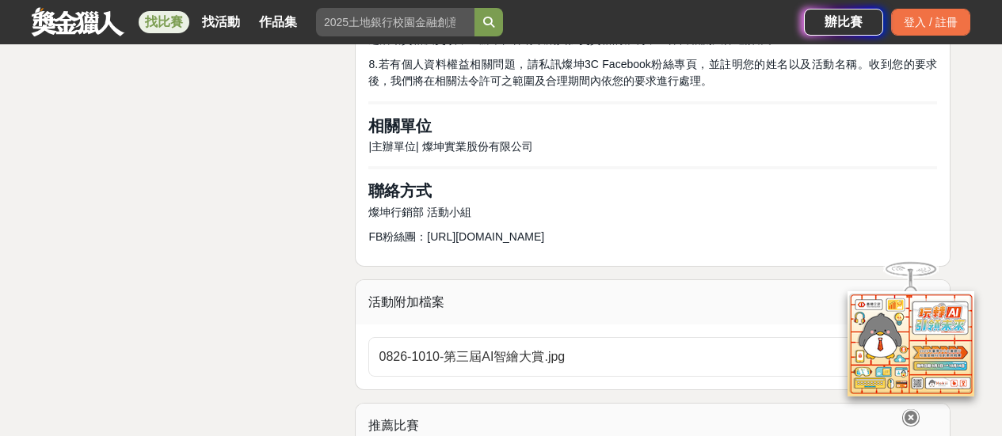
scroll to position [3801, 0]
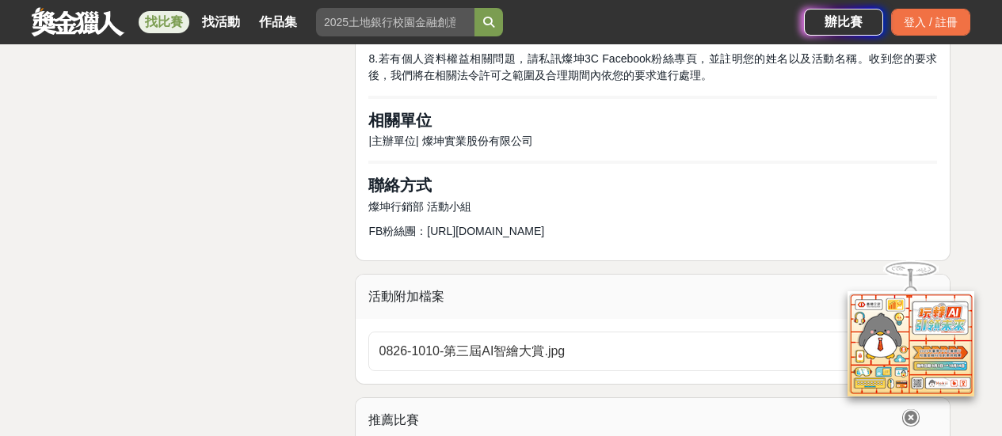
drag, startPoint x: 424, startPoint y: 229, endPoint x: 645, endPoint y: 227, distance: 220.9
click at [645, 227] on p "FB粉絲團：https://www.facebook.com/TDdd331/" at bounding box center [652, 231] width 569 height 17
click at [720, 204] on p "燦坤行銷部 活動小組" at bounding box center [652, 207] width 569 height 17
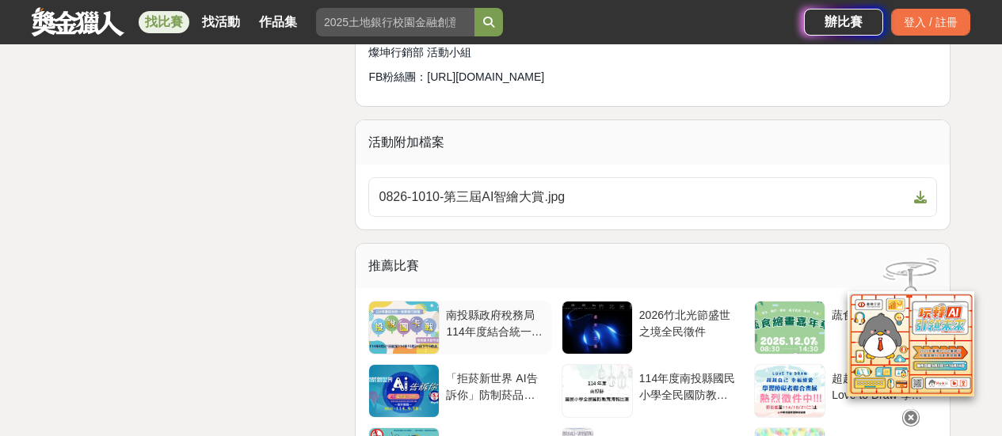
scroll to position [3959, 0]
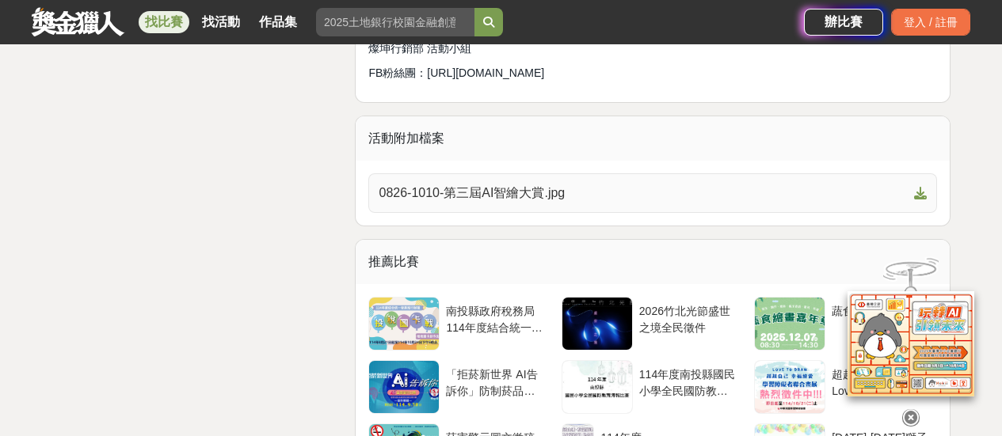
click at [504, 190] on span "0826-1010-第三屆AI智繪大賞.jpg" at bounding box center [643, 193] width 529 height 19
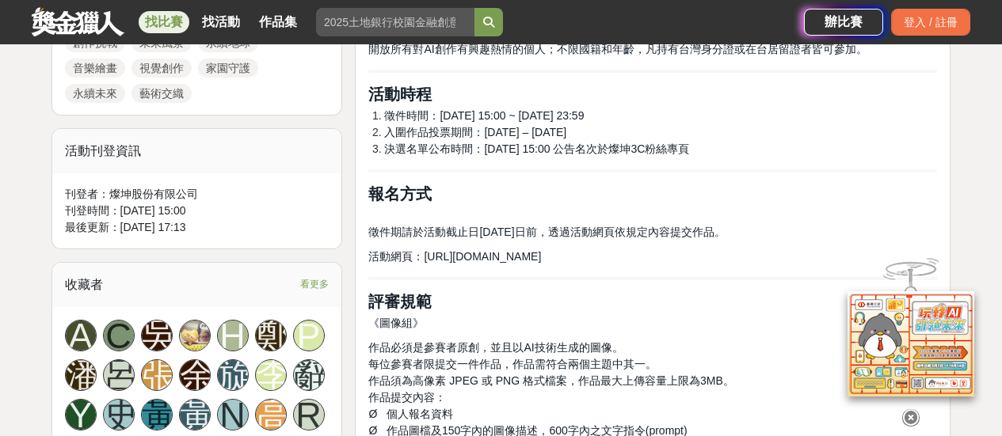
scroll to position [792, 0]
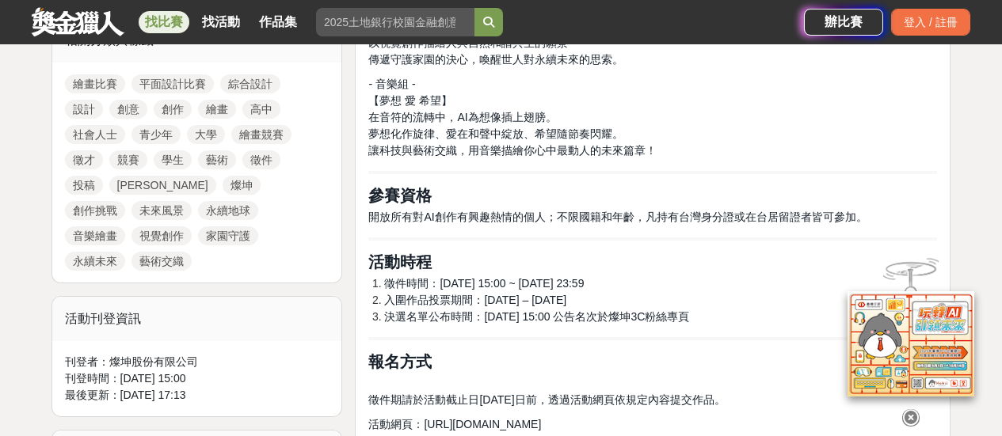
click at [908, 409] on icon at bounding box center [910, 417] width 17 height 17
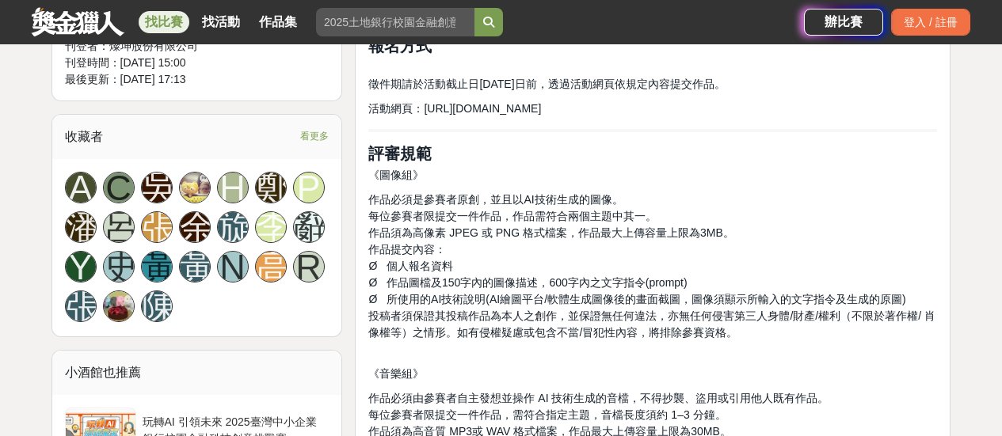
scroll to position [1109, 0]
click at [468, 287] on span "Ø 作品圖檔及150字內的圖像描述，600字內之文字指令(prompt)" at bounding box center [527, 282] width 318 height 13
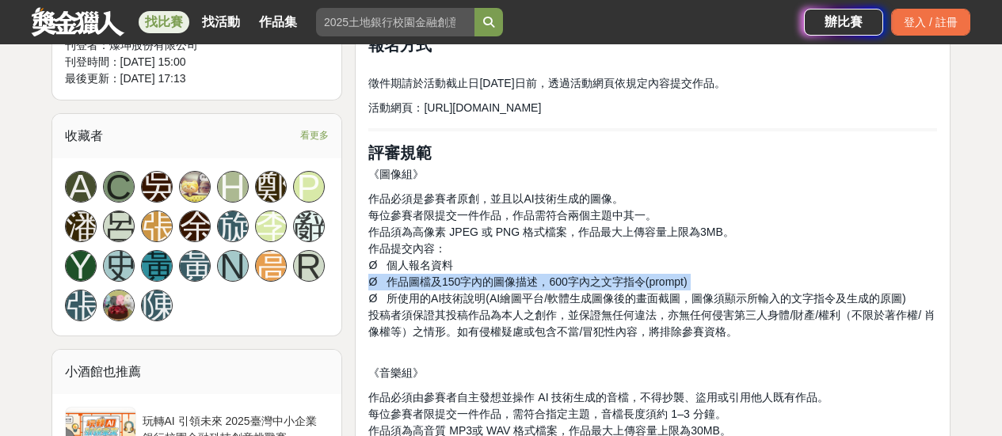
click at [468, 287] on span "Ø 作品圖檔及150字內的圖像描述，600字內之文字指令(prompt)" at bounding box center [527, 282] width 318 height 13
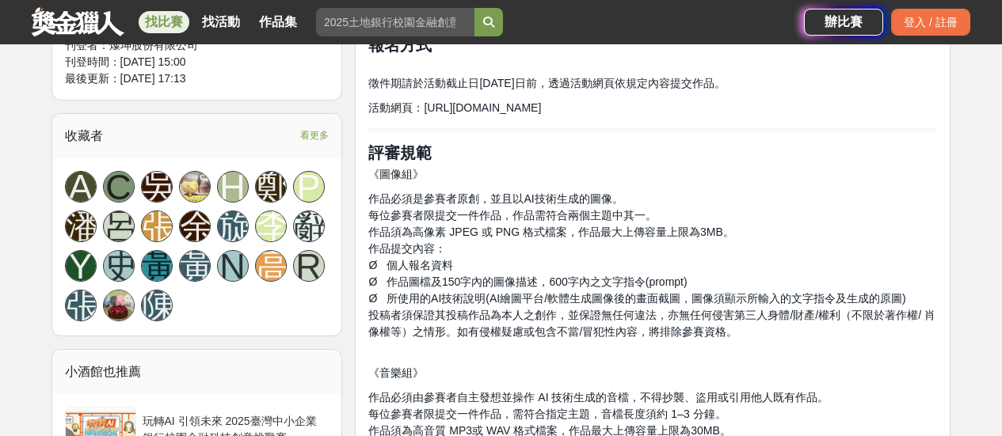
click at [809, 212] on p "作品必須是參賽者原創，並且以AI技術生成的圖像。 每位參賽者限提交一件作品，作品需符合兩個主題中其一。 作品須為高像素 JPEG 或 PNG 格式檔案，作品最…" at bounding box center [652, 274] width 569 height 166
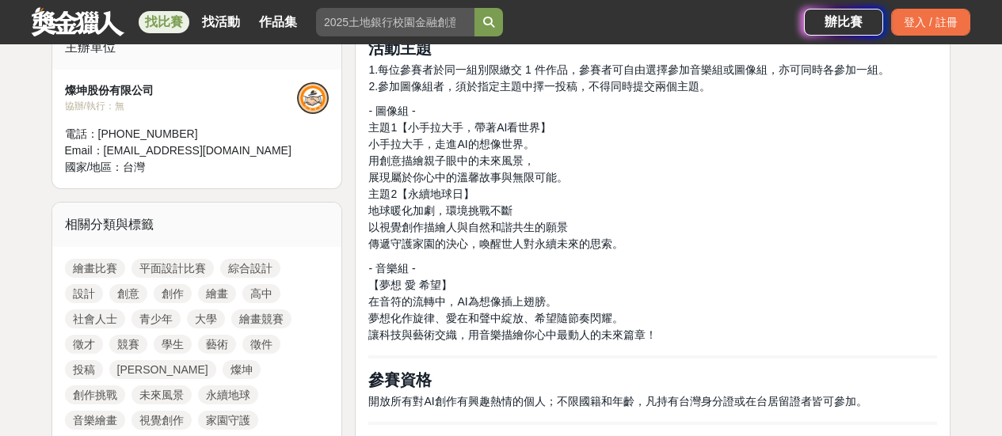
scroll to position [634, 0]
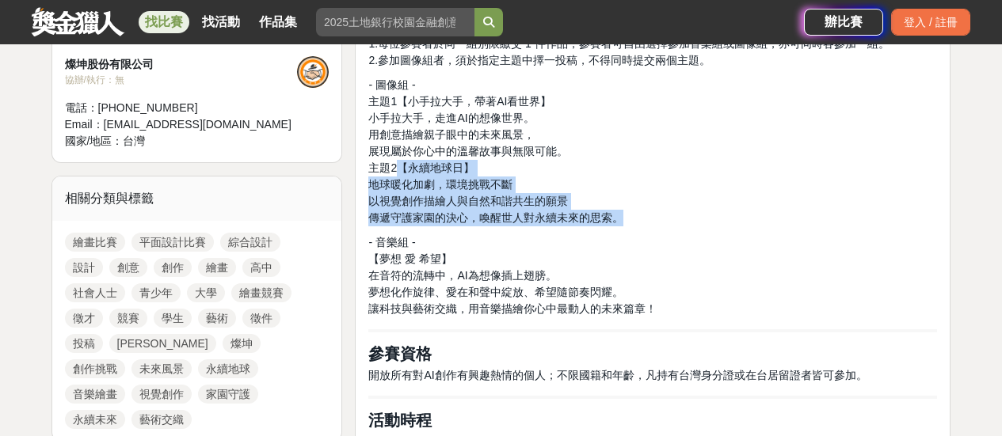
drag, startPoint x: 407, startPoint y: 169, endPoint x: 643, endPoint y: 219, distance: 241.2
click at [643, 219] on p "- 圖像組 - 主題1【小手拉大手，帶著AI看世界】 小手拉大手，走進AI的想像世界。 用創意描繪親子眼中的未來風景， 展現屬於你心中的溫馨故事與無限可能。 …" at bounding box center [652, 152] width 569 height 150
copy p "【永續地球日】 地球暖化加劇，環境挑戰不斷 以視覺創作描繪人與自然和諧共生的願景 傳遞守護家園的決心，喚醒世人對永續未來的思索。"
click at [424, 186] on span "地球暖化加劇，環境挑戰不斷" at bounding box center [440, 184] width 144 height 13
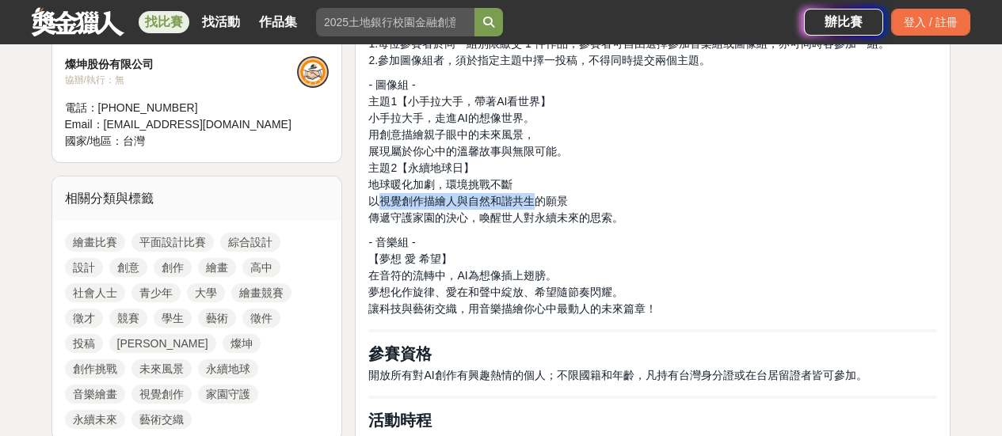
drag, startPoint x: 378, startPoint y: 200, endPoint x: 534, endPoint y: 196, distance: 156.1
click at [534, 196] on span "以視覺創作描繪人與自然和諧共生的願景" at bounding box center [468, 201] width 200 height 13
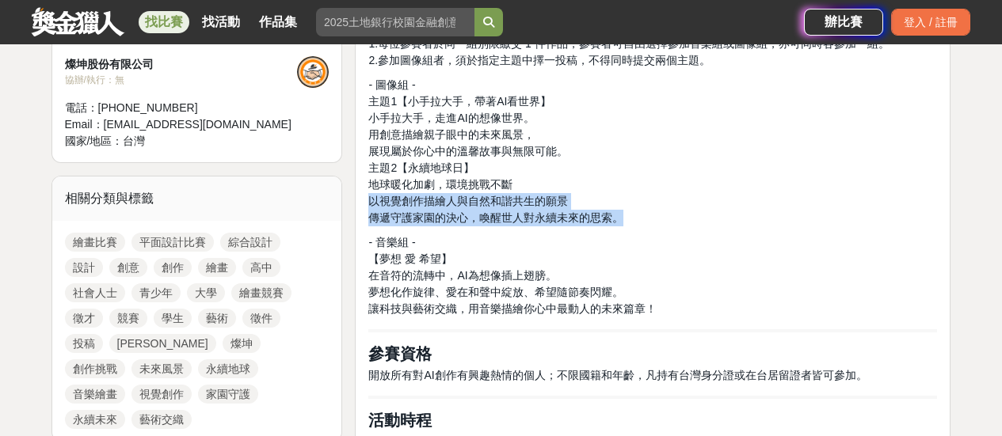
drag, startPoint x: 369, startPoint y: 202, endPoint x: 648, endPoint y: 222, distance: 279.4
click at [648, 222] on p "- 圖像組 - 主題1【小手拉大手，帶著AI看世界】 小手拉大手，走進AI的想像世界。 用創意描繪親子眼中的未來風景， 展現屬於你心中的溫馨故事與無限可能。 …" at bounding box center [652, 152] width 569 height 150
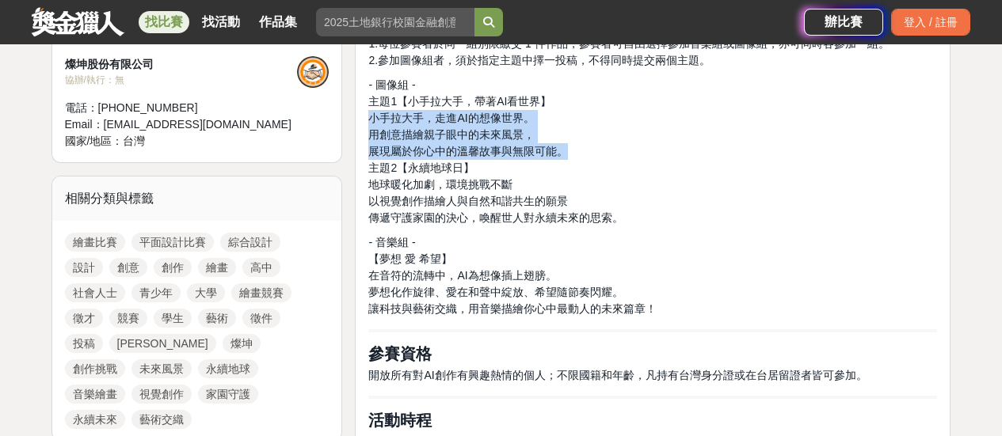
drag, startPoint x: 580, startPoint y: 150, endPoint x: 369, endPoint y: 113, distance: 213.8
click at [369, 113] on p "- 圖像組 - 主題1【小手拉大手，帶著AI看世界】 小手拉大手，走進AI的想像世界。 用創意描繪親子眼中的未來風景， 展現屬於你心中的溫馨故事與無限可能。 …" at bounding box center [652, 152] width 569 height 150
click at [369, 113] on span "小手拉大手，走進AI的想像世界。" at bounding box center [451, 118] width 166 height 13
drag, startPoint x: 369, startPoint y: 113, endPoint x: 576, endPoint y: 151, distance: 210.1
click at [576, 151] on p "- 圖像組 - 主題1【小手拉大手，帶著AI看世界】 小手拉大手，走進AI的想像世界。 用創意描繪親子眼中的未來風景， 展現屬於你心中的溫馨故事與無限可能。 …" at bounding box center [652, 152] width 569 height 150
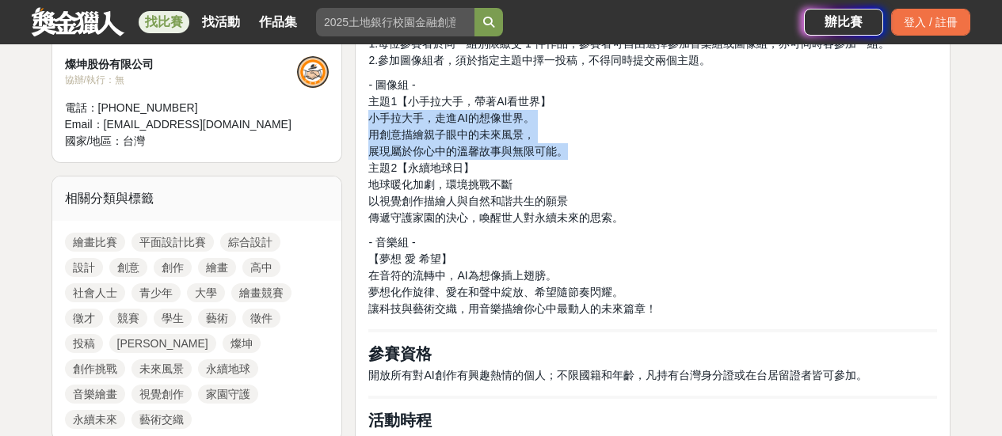
click at [576, 151] on p "- 圖像組 - 主題1【小手拉大手，帶著AI看世界】 小手拉大手，走進AI的想像世界。 用創意描繪親子眼中的未來風景， 展現屬於你心中的溫馨故事與無限可能。 …" at bounding box center [652, 152] width 569 height 150
drag, startPoint x: 580, startPoint y: 150, endPoint x: 401, endPoint y: 101, distance: 184.6
click at [401, 101] on p "- 圖像組 - 主題1【小手拉大手，帶著AI看世界】 小手拉大手，走進AI的想像世界。 用創意描繪親子眼中的未來風景， 展現屬於你心中的溫馨故事與無限可能。 …" at bounding box center [652, 152] width 569 height 150
copy p "【小手拉大手，帶著AI看世界】 小手拉大手，走進AI的想像世界。 用創意描繪親子眼中的未來風景， 展現屬於你心中的溫馨故事與無限可能。"
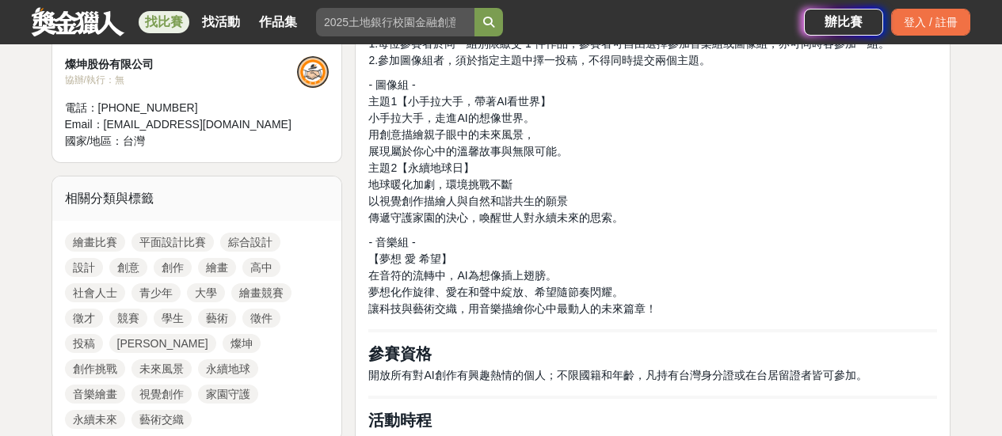
click at [648, 211] on p "- 圖像組 - 主題1【小手拉大手，帶著AI看世界】 小手拉大手，走進AI的想像世界。 用創意描繪親子眼中的未來風景， 展現屬於你心中的溫馨故事與無限可能。 …" at bounding box center [652, 152] width 569 height 150
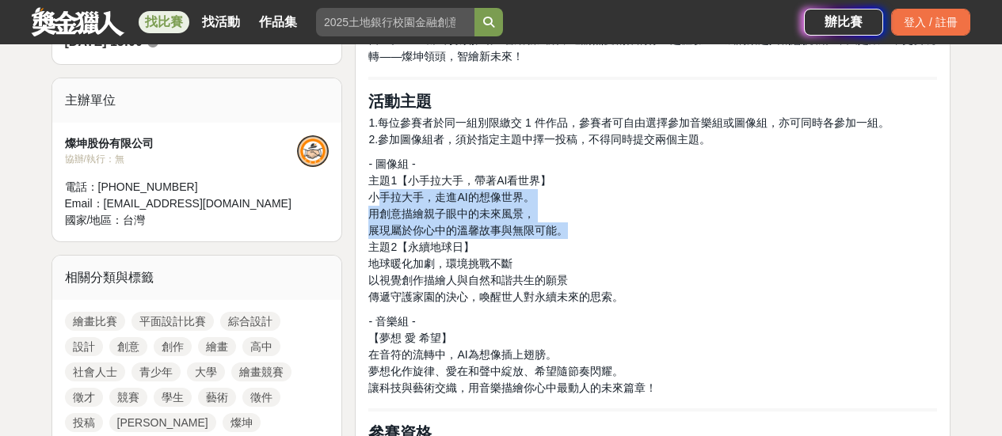
drag, startPoint x: 377, startPoint y: 198, endPoint x: 588, endPoint y: 231, distance: 213.3
click at [588, 231] on p "- 圖像組 - 主題1【小手拉大手，帶著AI看世界】 小手拉大手，走進AI的想像世界。 用創意描繪親子眼中的未來風景， 展現屬於你心中的溫馨故事與無限可能。 …" at bounding box center [652, 231] width 569 height 150
click at [424, 200] on span "小手拉大手，走進AI的想像世界。" at bounding box center [451, 197] width 166 height 13
drag, startPoint x: 372, startPoint y: 198, endPoint x: 620, endPoint y: 230, distance: 249.9
click at [620, 230] on p "- 圖像組 - 主題1【小手拉大手，帶著AI看世界】 小手拉大手，走進AI的想像世界。 用創意描繪親子眼中的未來風景， 展現屬於你心中的溫馨故事與無限可能。 …" at bounding box center [652, 231] width 569 height 150
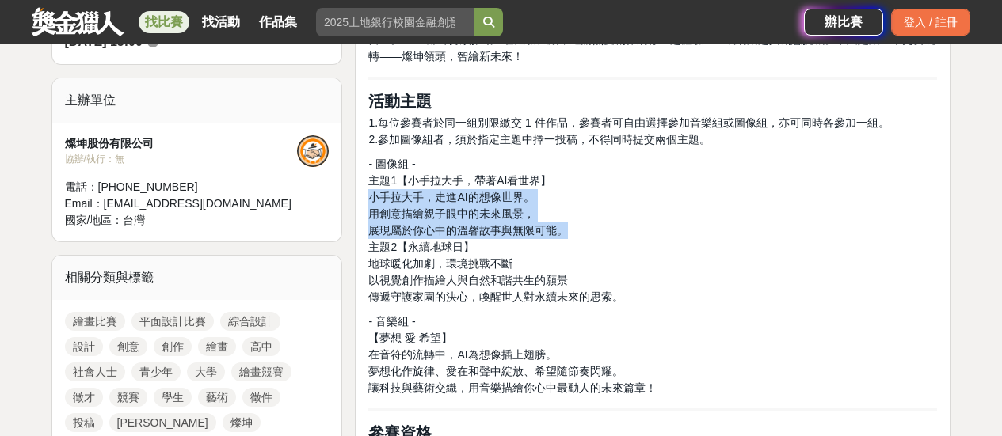
click at [620, 230] on p "- 圖像組 - 主題1【小手拉大手，帶著AI看世界】 小手拉大手，走進AI的想像世界。 用創意描繪親子眼中的未來風景， 展現屬於你心中的溫馨故事與無限可能。 …" at bounding box center [652, 231] width 569 height 150
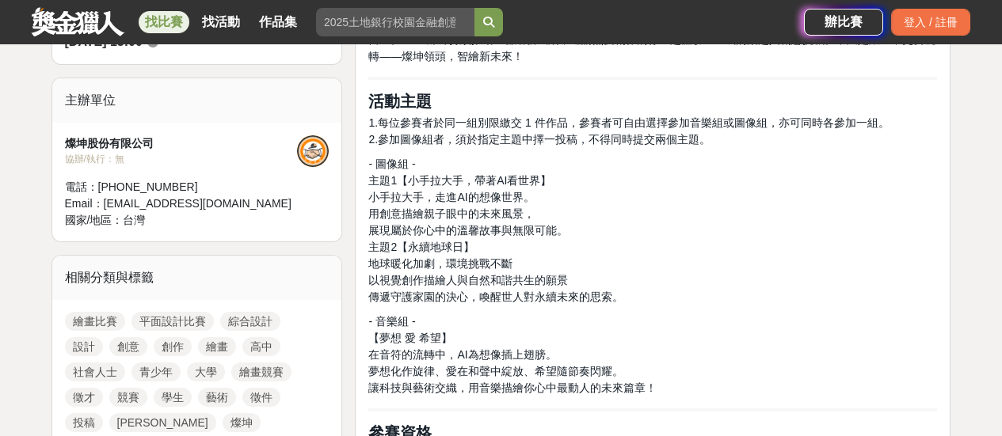
click at [428, 219] on span "用創意描繪親子眼中的未來風景，" at bounding box center [451, 213] width 166 height 13
click at [629, 207] on p "- 圖像組 - 主題1【小手拉大手，帶著AI看世界】 小手拉大手，走進AI的想像世界。 用創意描繪親子眼中的未來風景， 展現屬於你心中的溫馨故事與無限可能。 …" at bounding box center [652, 231] width 569 height 150
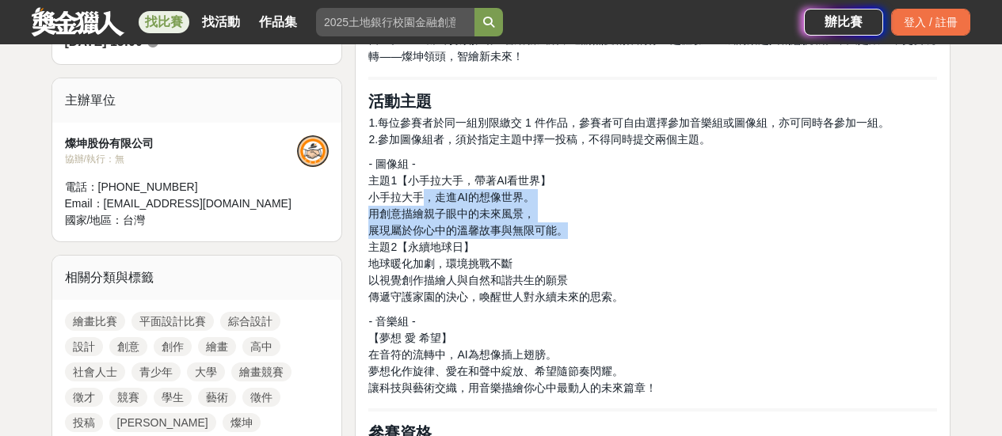
drag, startPoint x: 427, startPoint y: 197, endPoint x: 664, endPoint y: 231, distance: 239.2
click at [664, 231] on p "- 圖像組 - 主題1【小手拉大手，帶著AI看世界】 小手拉大手，走進AI的想像世界。 用創意描繪親子眼中的未來風景， 展現屬於你心中的溫馨故事與無限可能。 …" at bounding box center [652, 231] width 569 height 150
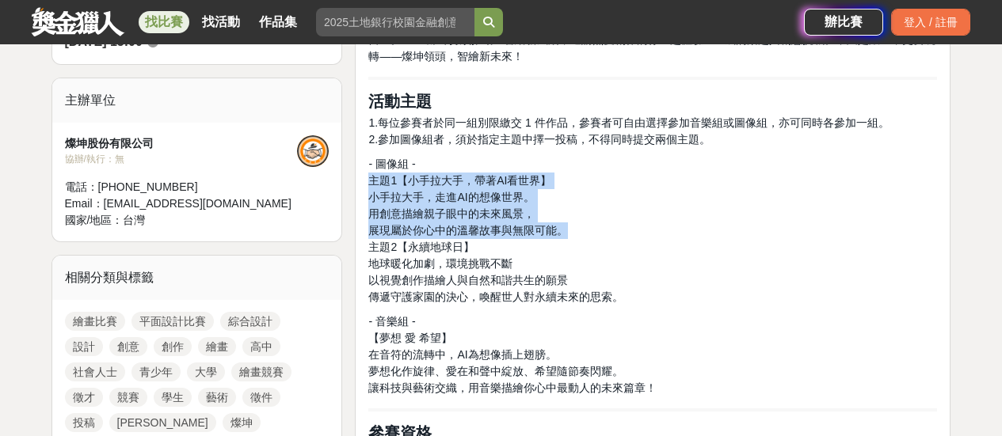
drag, startPoint x: 622, startPoint y: 230, endPoint x: 356, endPoint y: 177, distance: 270.5
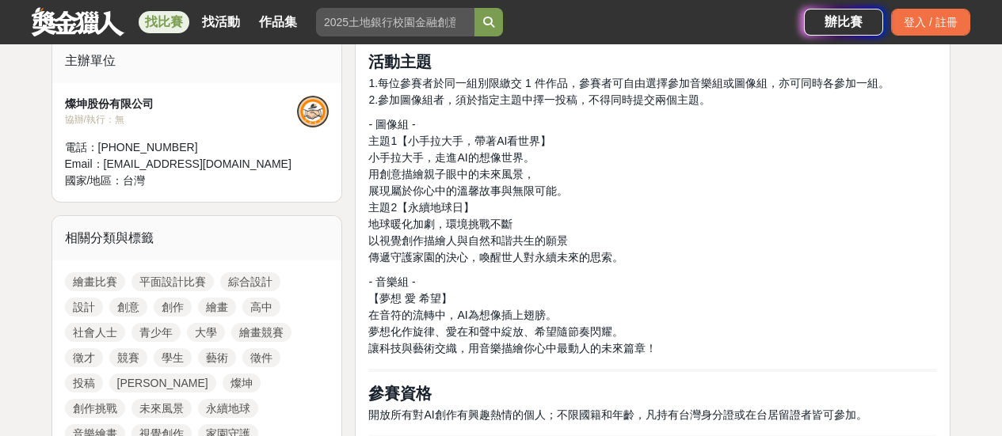
scroll to position [871, 0]
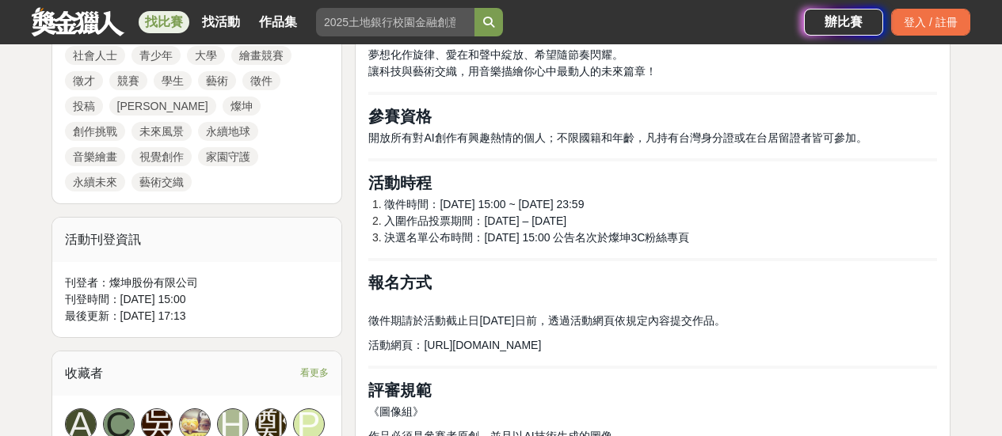
click at [527, 205] on span "徵件時間：2025/8/26 15:00 ~ 2025/10/10 23:59" at bounding box center [484, 204] width 200 height 13
click at [672, 183] on h2 "活動時程" at bounding box center [652, 182] width 569 height 19
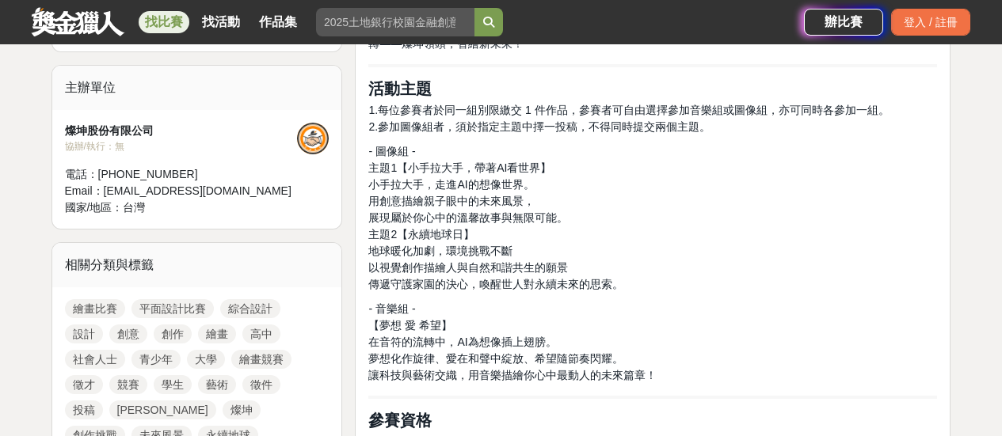
scroll to position [554, 0]
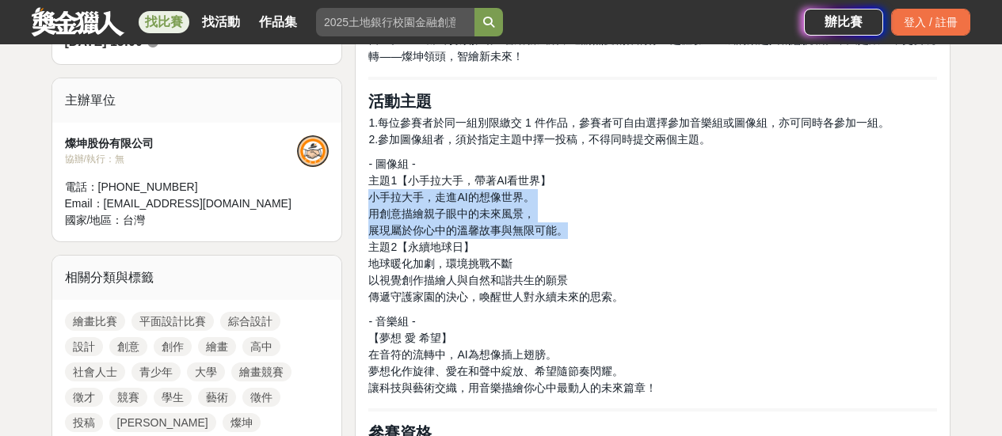
drag, startPoint x: 399, startPoint y: 202, endPoint x: 595, endPoint y: 230, distance: 198.3
click at [595, 230] on p "- 圖像組 - 主題1【小手拉大手，帶著AI看世界】 小手拉大手，走進AI的想像世界。 用創意描繪親子眼中的未來風景， 展現屬於你心中的溫馨故事與無限可能。 …" at bounding box center [652, 231] width 569 height 150
drag, startPoint x: 595, startPoint y: 230, endPoint x: 366, endPoint y: 185, distance: 234.0
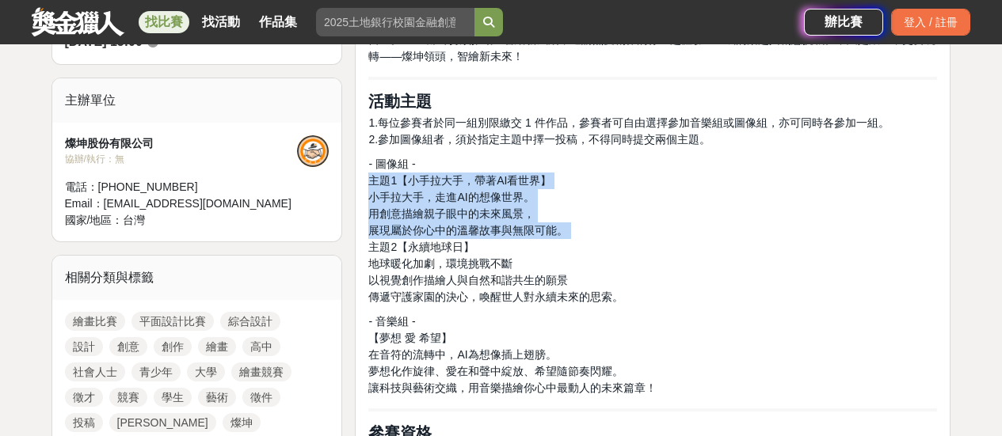
drag, startPoint x: 584, startPoint y: 231, endPoint x: 471, endPoint y: 179, distance: 124.0
click at [471, 179] on p "- 圖像組 - 主題1【小手拉大手，帶著AI看世界】 小手拉大手，走進AI的想像世界。 用創意描繪親子眼中的未來風景， 展現屬於你心中的溫馨故事與無限可能。 …" at bounding box center [652, 231] width 569 height 150
click at [471, 179] on span "主題1【小手拉大手，帶著AI看世界】" at bounding box center [459, 180] width 183 height 13
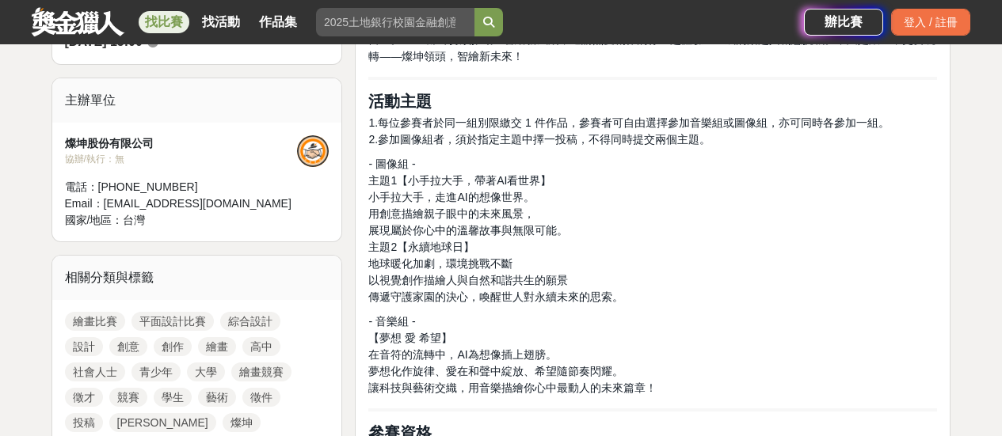
click at [480, 181] on span "主題1【小手拉大手，帶著AI看世界】" at bounding box center [459, 180] width 183 height 13
click at [480, 177] on span "主題1【小手拉大手，帶著AI看世界】" at bounding box center [459, 180] width 183 height 13
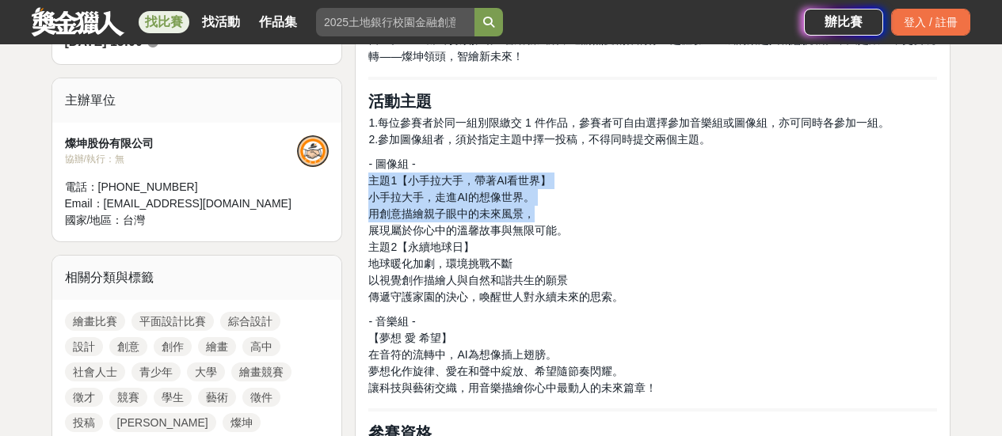
drag, startPoint x: 538, startPoint y: 207, endPoint x: 364, endPoint y: 173, distance: 176.7
click at [623, 207] on p "- 圖像組 - 主題1【小手拉大手，帶著AI看世界】 小手拉大手，走進AI的想像世界。 用創意描繪親子眼中的未來風景， 展現屬於你心中的溫馨故事與無限可能。 …" at bounding box center [652, 231] width 569 height 150
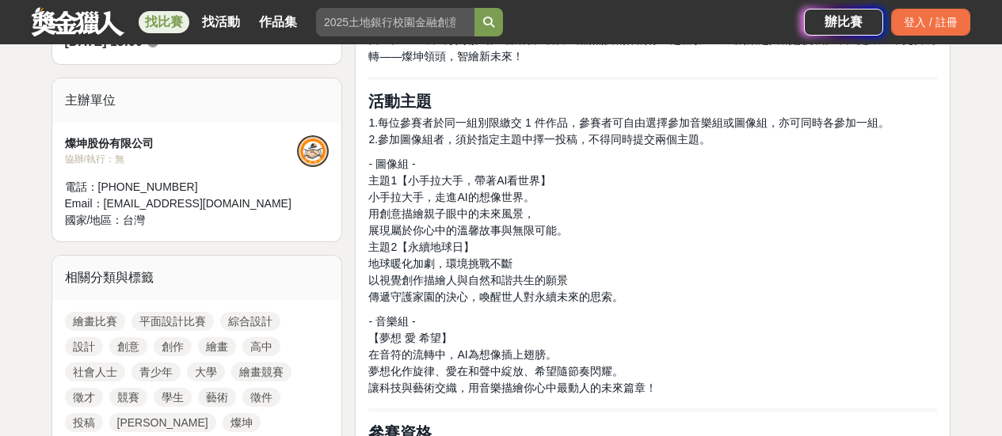
click at [451, 207] on span "用創意描繪親子眼中的未來風景，" at bounding box center [451, 213] width 166 height 13
click at [441, 182] on div at bounding box center [441, 182] width 0 height 0
click at [420, 199] on span "小手拉大手，走進AI的想像世界。" at bounding box center [451, 197] width 166 height 13
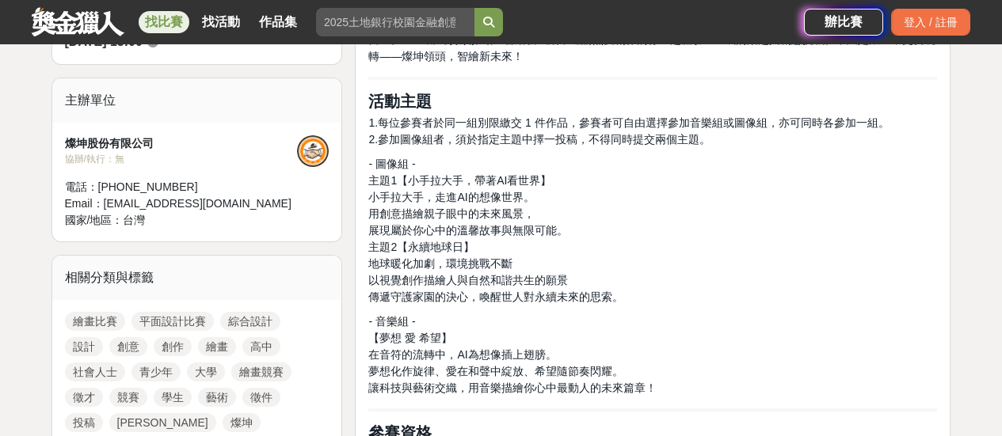
click at [374, 192] on span "小手拉大手，走進AI的想像世界。" at bounding box center [451, 197] width 166 height 13
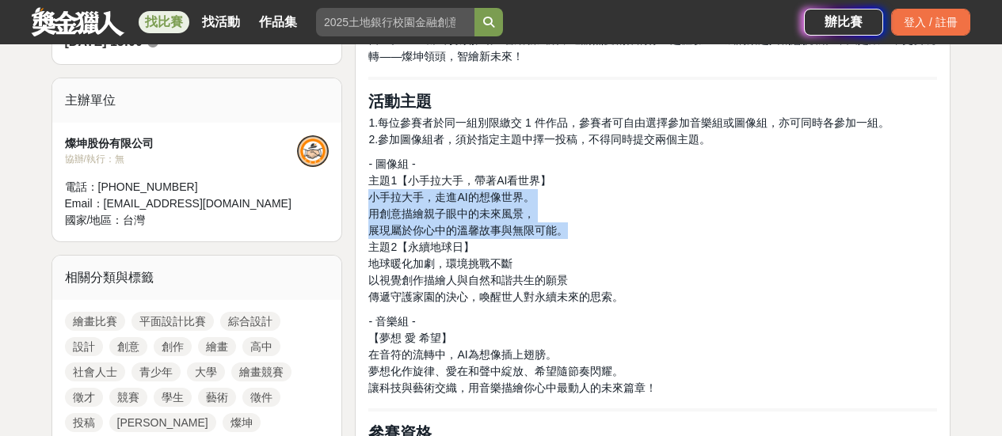
drag, startPoint x: 372, startPoint y: 193, endPoint x: 626, endPoint y: 230, distance: 256.1
click at [626, 230] on p "- 圖像組 - 主題1【小手拉大手，帶著AI看世界】 小手拉大手，走進AI的想像世界。 用創意描繪親子眼中的未來風景， 展現屬於你心中的溫馨故事與無限可能。 …" at bounding box center [652, 231] width 569 height 150
copy p "小手拉大手，走進AI的想像世界。 用創意描繪親子眼中的未來風景， 展現屬於你心中的溫馨故事與無限可能。"
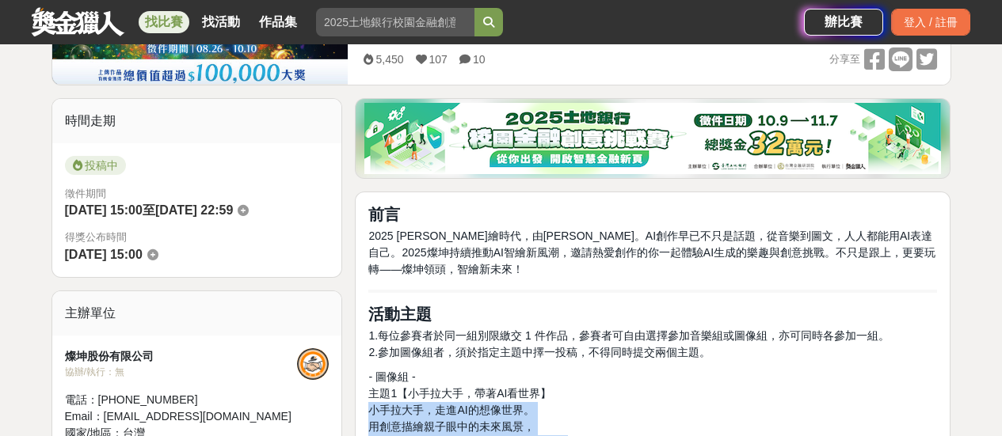
scroll to position [158, 0]
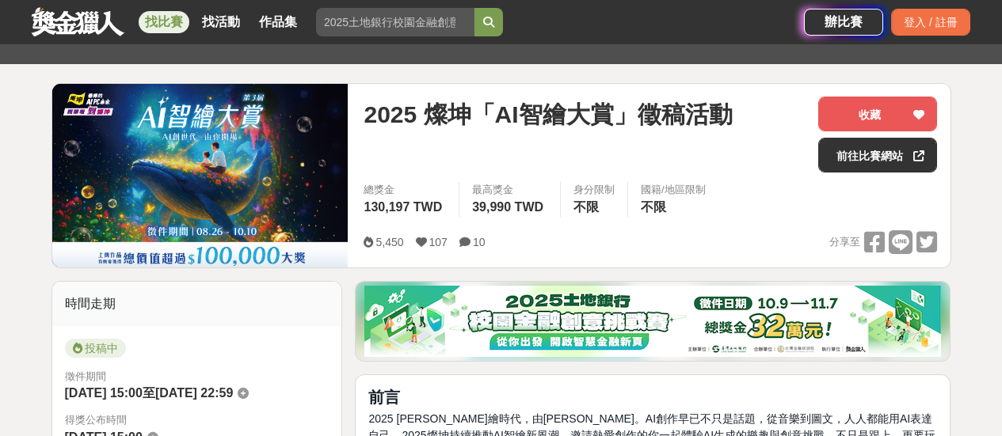
click at [451, 112] on span "2025 燦坤「AI智繪大賞」徵稿活動" at bounding box center [547, 115] width 368 height 36
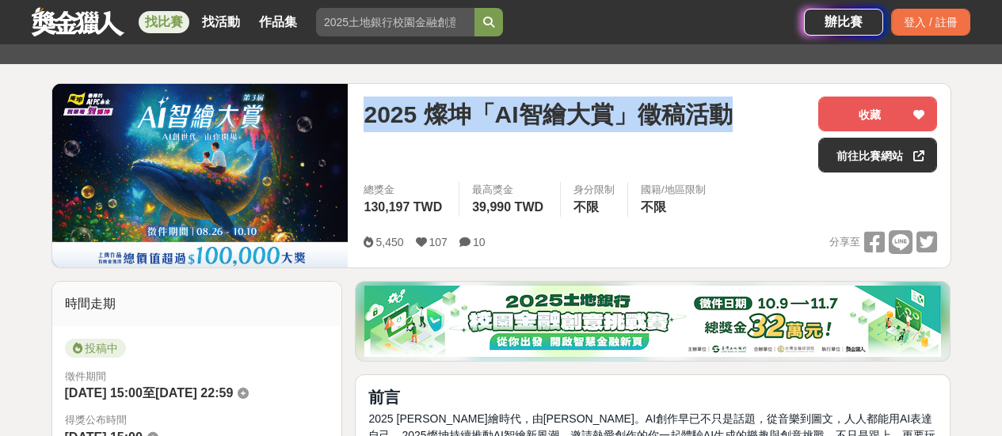
click at [451, 112] on span "2025 燦坤「AI智繪大賞」徵稿活動" at bounding box center [547, 115] width 368 height 36
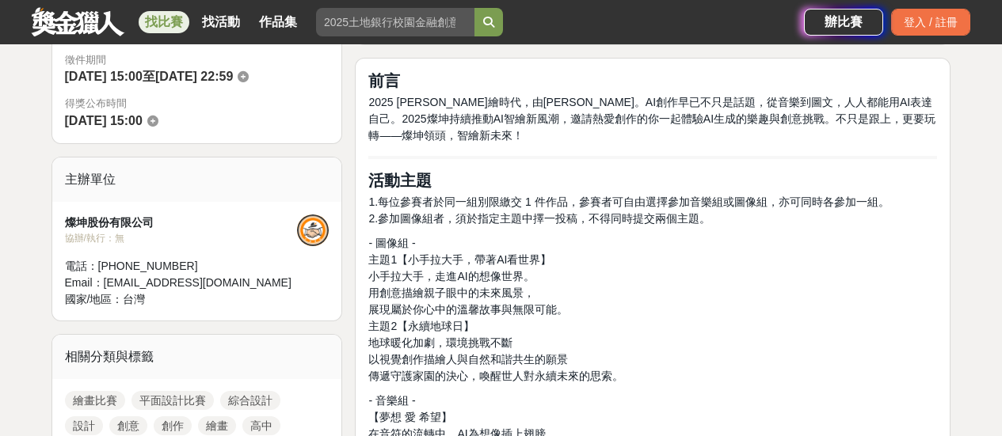
click at [748, 210] on p "1.每位參賽者於同一組別限繳交 1 件作品，參賽者可自由選擇參加音樂組或圖像組，亦可同時各參加一組。 2.參加圖像組者，須於指定主題中擇一投稿，不得同時提交兩…" at bounding box center [652, 210] width 569 height 33
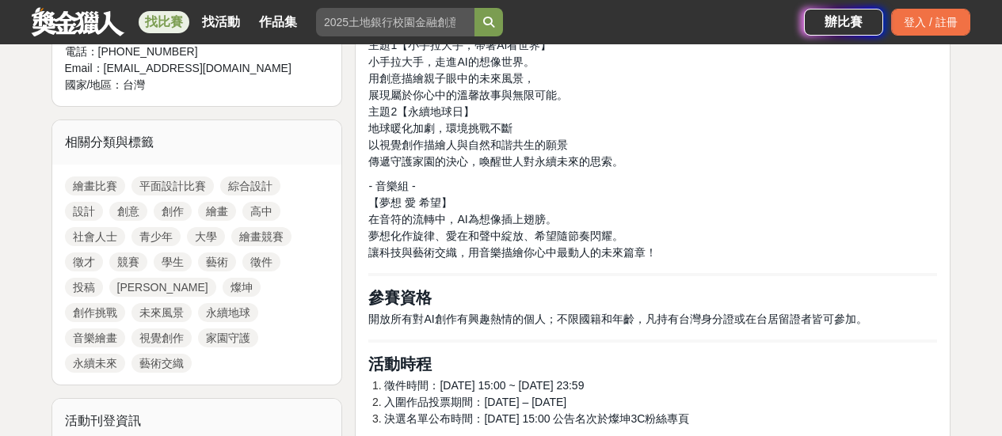
scroll to position [792, 0]
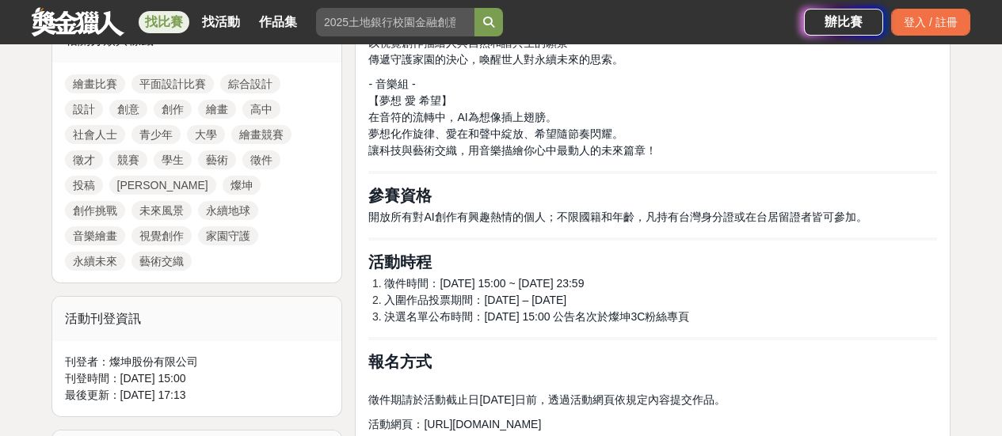
click at [426, 301] on span "入圍作品投票期間：2025/10/27 – 2025/11/6" at bounding box center [475, 300] width 182 height 13
click at [775, 221] on span "開放所有對AI創作有興趣熱情的個人；不限國籍和年齡，凡持有台灣身分證或在台居留證者皆可參加。" at bounding box center [617, 217] width 498 height 13
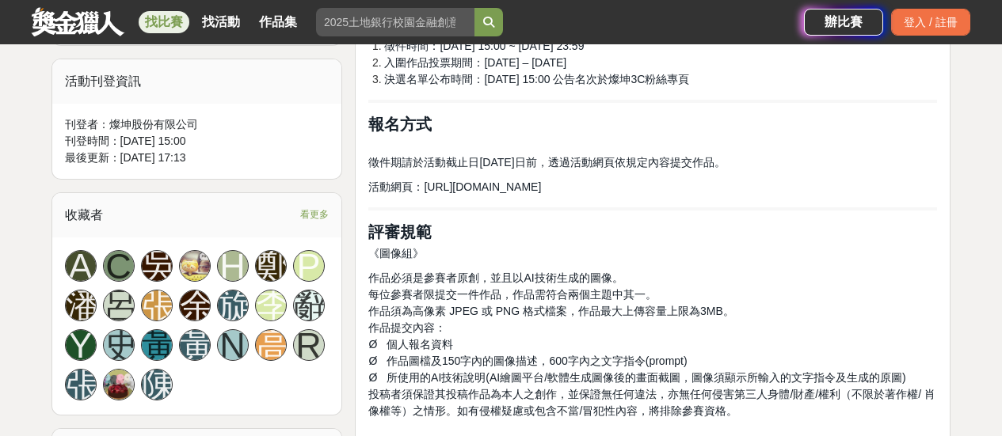
scroll to position [1188, 0]
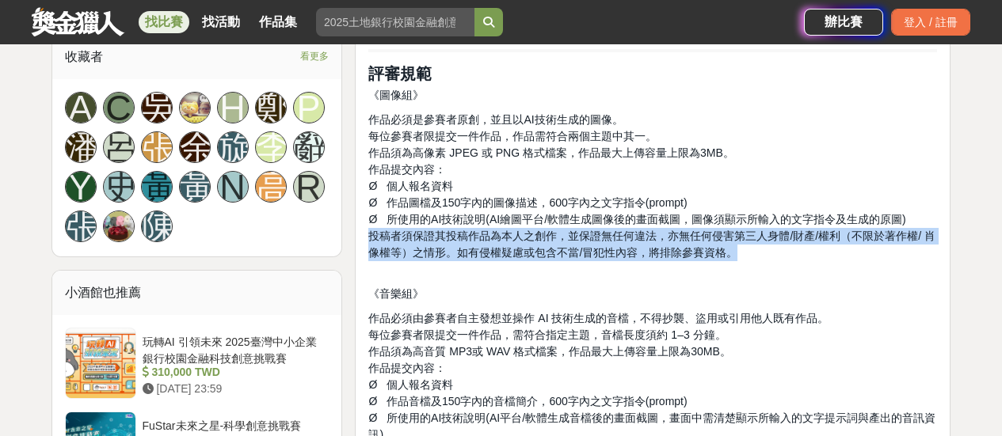
drag, startPoint x: 371, startPoint y: 238, endPoint x: 818, endPoint y: 257, distance: 447.8
click at [818, 257] on p "作品必須是參賽者原創，並且以AI技術生成的圖像。 每位參賽者限提交一件作品，作品需符合兩個主題中其一。 作品須為高像素 JPEG 或 PNG 格式檔案，作品最…" at bounding box center [652, 195] width 569 height 166
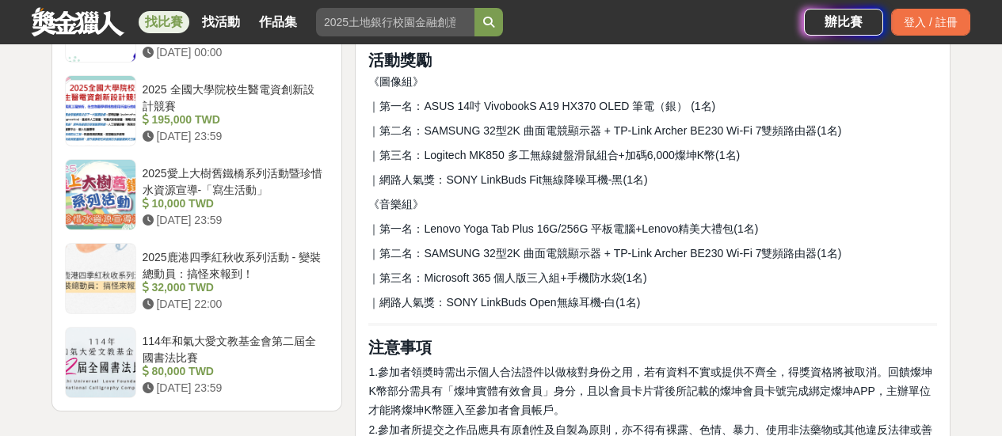
scroll to position [2138, 0]
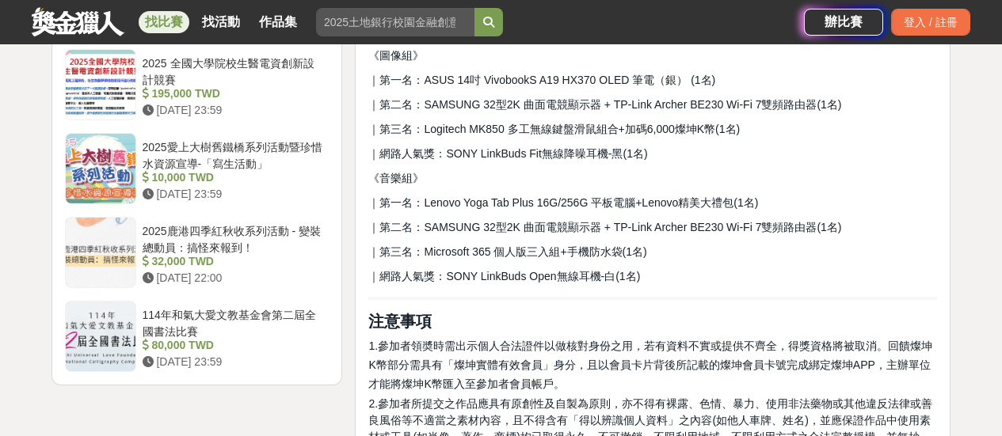
click at [588, 155] on span "｜網路人氣獎：SONY LinkBuds Fit無線降噪耳機-黑(1名)" at bounding box center [507, 153] width 279 height 13
click at [567, 173] on p "《音樂組》" at bounding box center [652, 178] width 569 height 17
drag, startPoint x: 443, startPoint y: 151, endPoint x: 542, endPoint y: 156, distance: 99.1
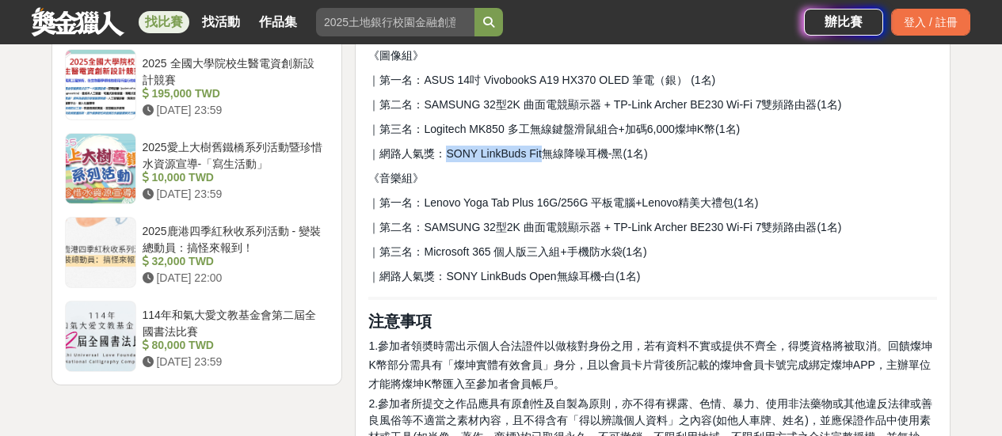
click at [542, 156] on span "｜網路人氣獎：SONY LinkBuds Fit無線降噪耳機-黑(1名)" at bounding box center [507, 153] width 279 height 13
click at [670, 244] on p "｜第三名：Microsoft 365 個人版三入組+手機防水袋(1名)" at bounding box center [652, 252] width 569 height 17
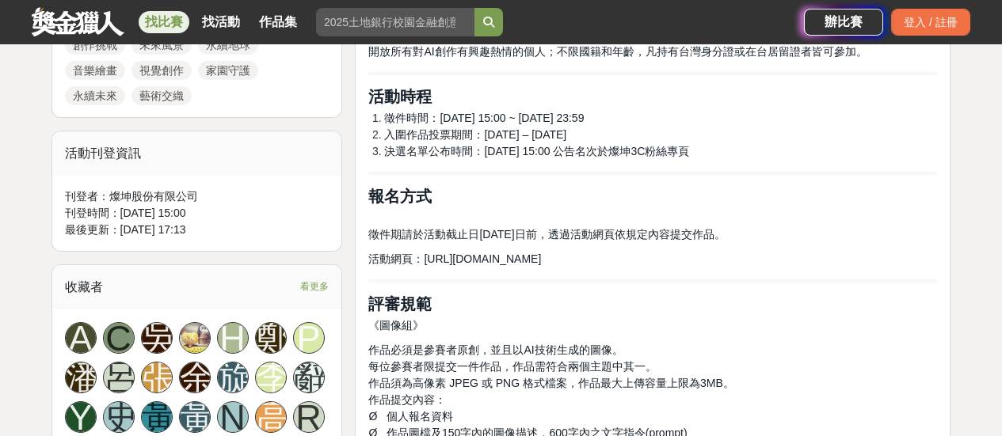
scroll to position [950, 0]
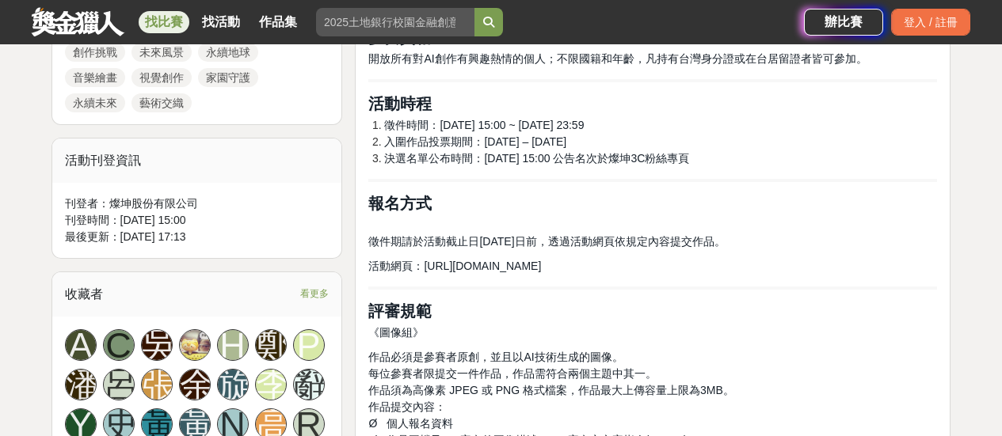
click at [432, 159] on span "決選名單公布時間：2025/11/10 15:00 公告名次於燦坤3C粉絲專頁" at bounding box center [536, 158] width 305 height 13
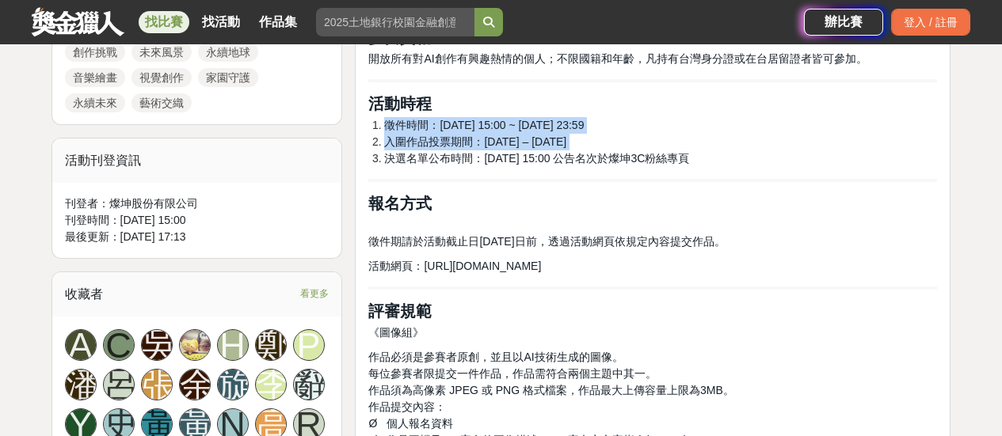
click at [432, 159] on span "決選名單公布時間：2025/11/10 15:00 公告名次於燦坤3C粉絲專頁" at bounding box center [536, 158] width 305 height 13
click at [506, 153] on span "決選名單公布時間：2025/11/10 15:00 公告名次於燦坤3C粉絲專頁" at bounding box center [536, 158] width 305 height 13
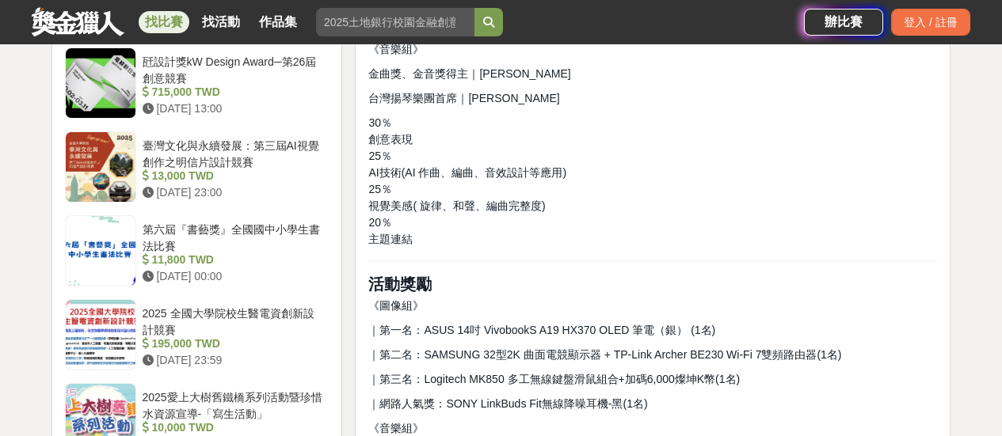
scroll to position [2059, 0]
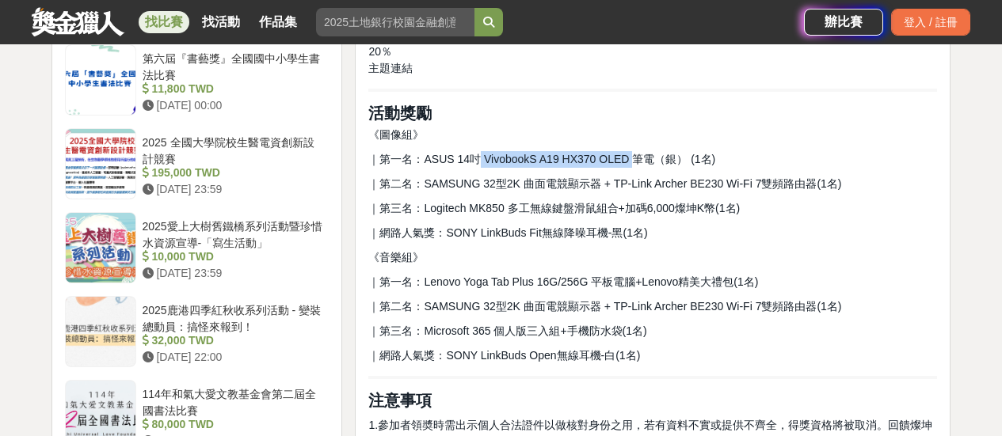
drag, startPoint x: 478, startPoint y: 157, endPoint x: 625, endPoint y: 156, distance: 147.3
click at [625, 156] on span "｜第一名：ASUS 14吋 VivobookS A19 HX370 OLED 筆電（銀） (1名)" at bounding box center [541, 159] width 347 height 13
click at [459, 197] on div "前言 2025 AI智繪時代，由燦坤啟動。AI創作早已不只是話題，從音樂到圖文，人人都能用AI表達自己。2025燦坤持續推動AI智繪新風潮，邀請熱愛創作的你一…" at bounding box center [652, 234] width 569 height 3495
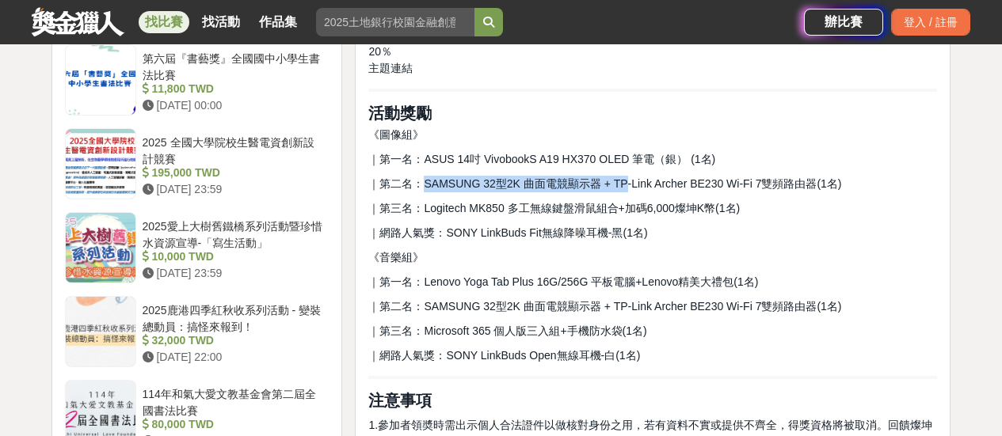
drag, startPoint x: 425, startPoint y: 184, endPoint x: 620, endPoint y: 188, distance: 194.8
click at [620, 188] on span "｜第二名：SAMSUNG 32型2K 曲面電競顯示器 + TP-Link Archer BE230 Wi-Fi 7雙頻路由器(1名)" at bounding box center [604, 183] width 473 height 13
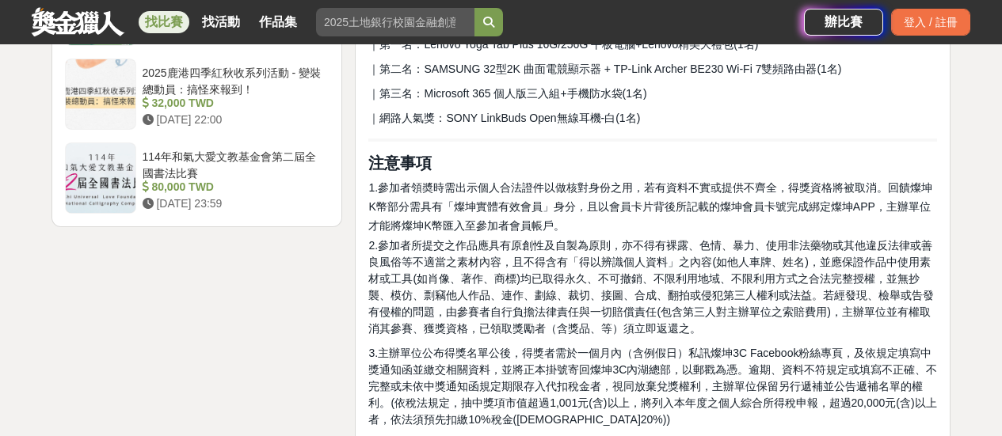
scroll to position [2376, 0]
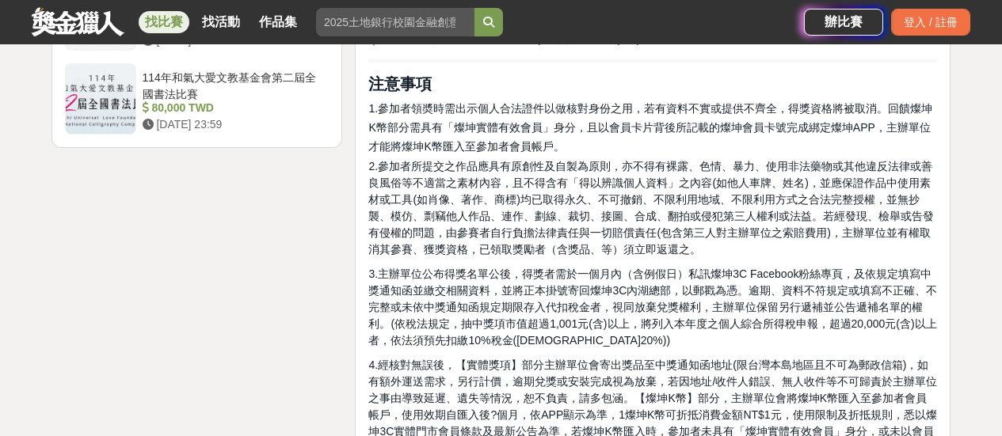
click at [458, 280] on span "3.主辦單位公布得獎名單公後，得獎者需於一個月內（含例假日）私訊燦坤3C Facebook粉絲專頁，及依規定填寫中獎通知函並繳交相關資料，並將正本掛號寄回燦坤…" at bounding box center [652, 307] width 569 height 79
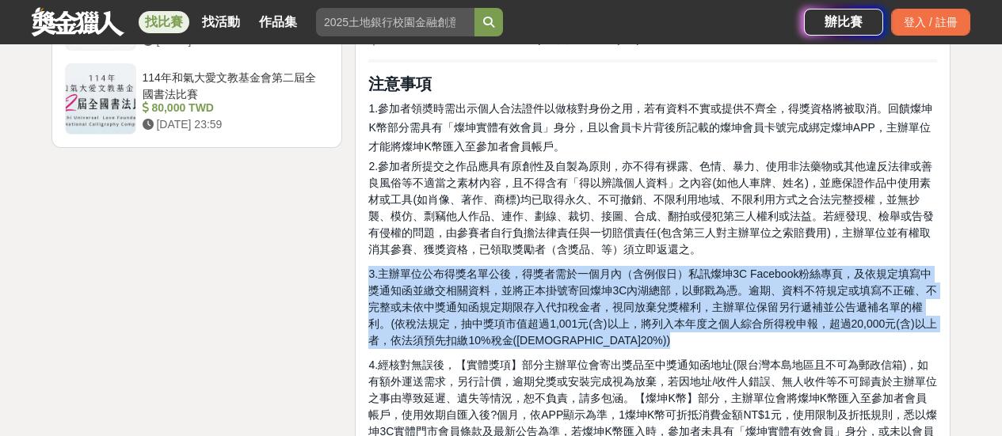
click at [458, 280] on span "3.主辦單位公布得獎名單公後，得獎者需於一個月內（含例假日）私訊燦坤3C Facebook粉絲專頁，及依規定填寫中獎通知函並繳交相關資料，並將正本掛號寄回燦坤…" at bounding box center [652, 307] width 569 height 79
click at [459, 280] on span "3.主辦單位公布得獎名單公後，得獎者需於一個月內（含例假日）私訊燦坤3C Facebook粉絲專頁，及依規定填寫中獎通知函並繳交相關資料，並將正本掛號寄回燦坤…" at bounding box center [652, 307] width 569 height 79
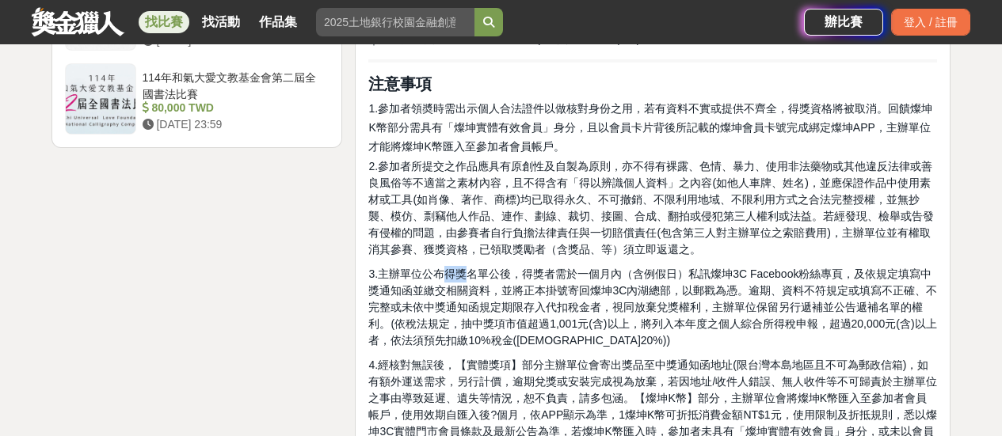
click at [459, 280] on span "3.主辦單位公布得獎名單公後，得獎者需於一個月內（含例假日）私訊燦坤3C Facebook粉絲專頁，及依規定填寫中獎通知函並繳交相關資料，並將正本掛號寄回燦坤…" at bounding box center [652, 307] width 569 height 79
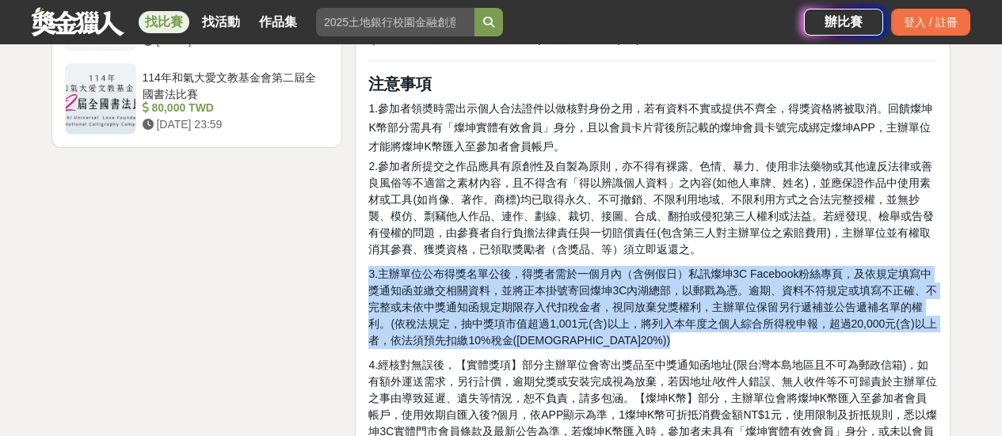
click at [459, 280] on span "3.主辦單位公布得獎名單公後，得獎者需於一個月內（含例假日）私訊燦坤3C Facebook粉絲專頁，及依規定填寫中獎通知函並繳交相關資料，並將正本掛號寄回燦坤…" at bounding box center [652, 307] width 569 height 79
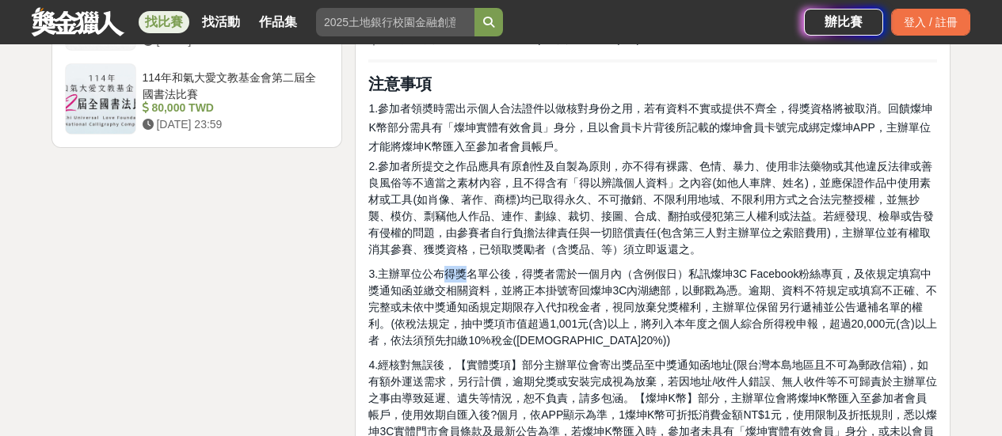
click at [459, 280] on span "3.主辦單位公布得獎名單公後，得獎者需於一個月內（含例假日）私訊燦坤3C Facebook粉絲專頁，及依規定填寫中獎通知函並繳交相關資料，並將正本掛號寄回燦坤…" at bounding box center [652, 307] width 569 height 79
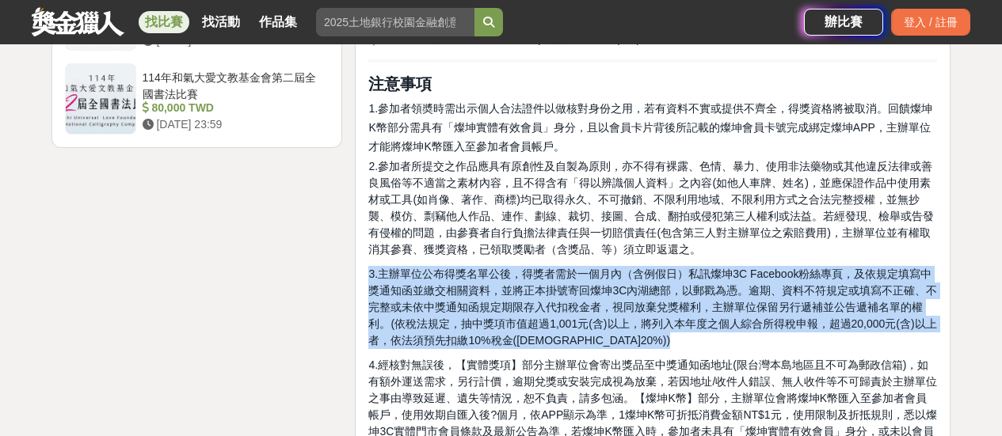
click at [459, 280] on span "3.主辦單位公布得獎名單公後，得獎者需於一個月內（含例假日）私訊燦坤3C Facebook粉絲專頁，及依規定填寫中獎通知函並繳交相關資料，並將正本掛號寄回燦坤…" at bounding box center [652, 307] width 569 height 79
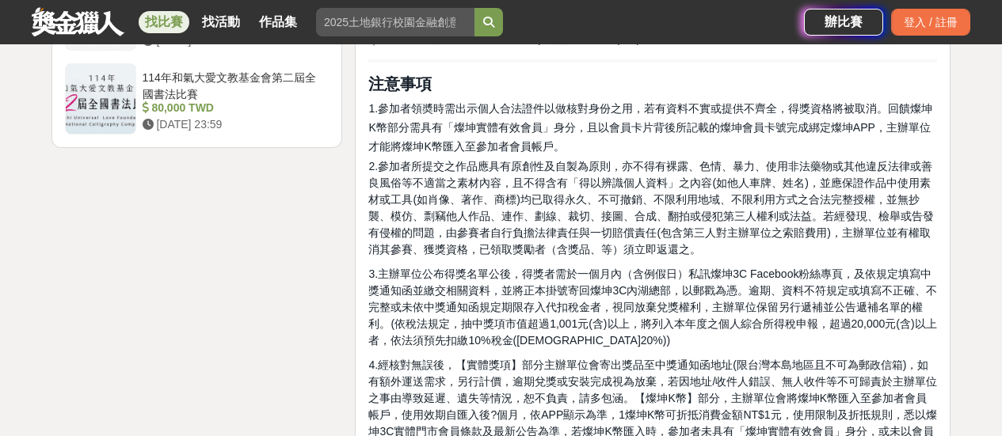
click at [514, 173] on span "2.參加者所提交之作品應具有原創性及自製為原則，亦不得有裸露、色情、暴力、使用非法藥物或其他違反法律或善良風俗等不適當之素材內容，且不得含有「得以辨識個人資料…" at bounding box center [650, 208] width 565 height 96
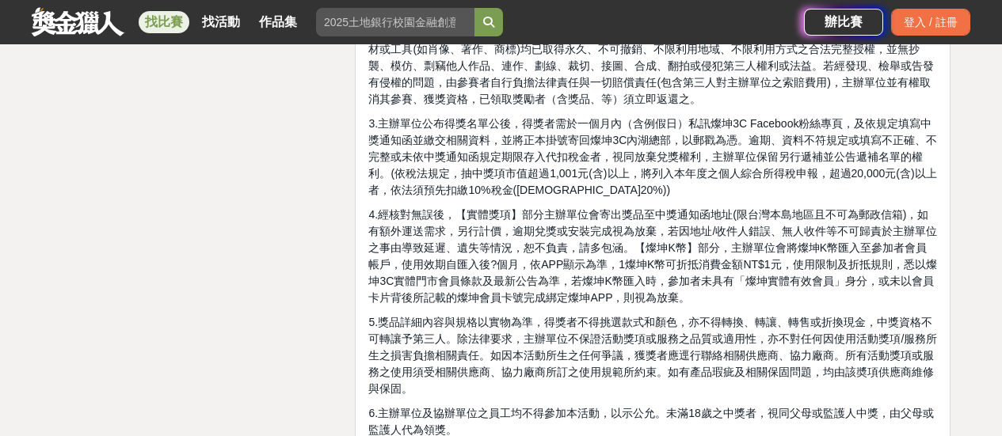
scroll to position [2534, 0]
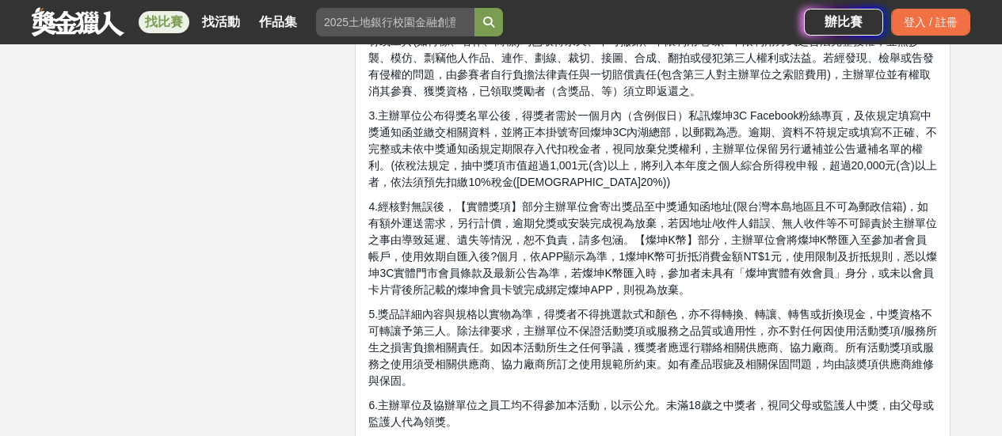
click at [406, 219] on span "4.經核對無誤後，【實體獎項】部分主辦單位會寄出獎品至中獎通知函地址(限台灣本島地區且不可為郵政信箱)，如有額外運送需求，另行計價，逾期兌獎或安裝完成視為放棄…" at bounding box center [652, 248] width 569 height 96
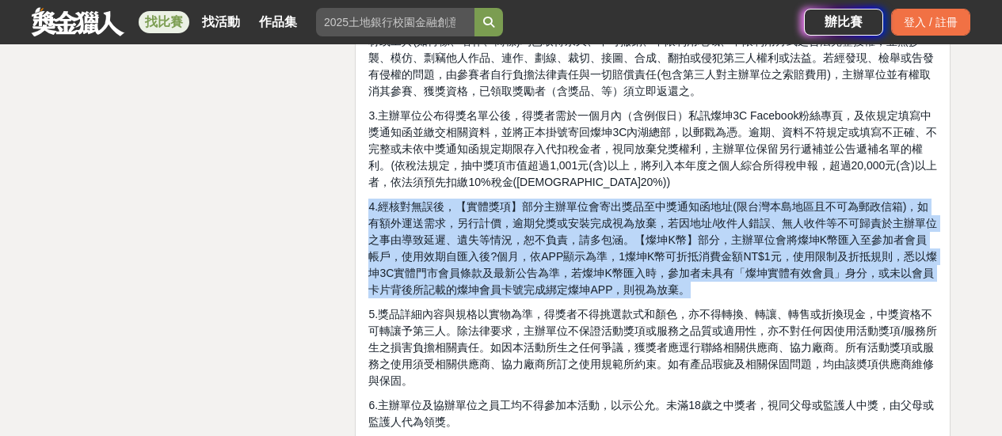
click at [406, 219] on span "4.經核對無誤後，【實體獎項】部分主辦單位會寄出獎品至中獎通知函地址(限台灣本島地區且不可為郵政信箱)，如有額外運送需求，另行計價，逾期兌獎或安裝完成視為放棄…" at bounding box center [652, 248] width 569 height 96
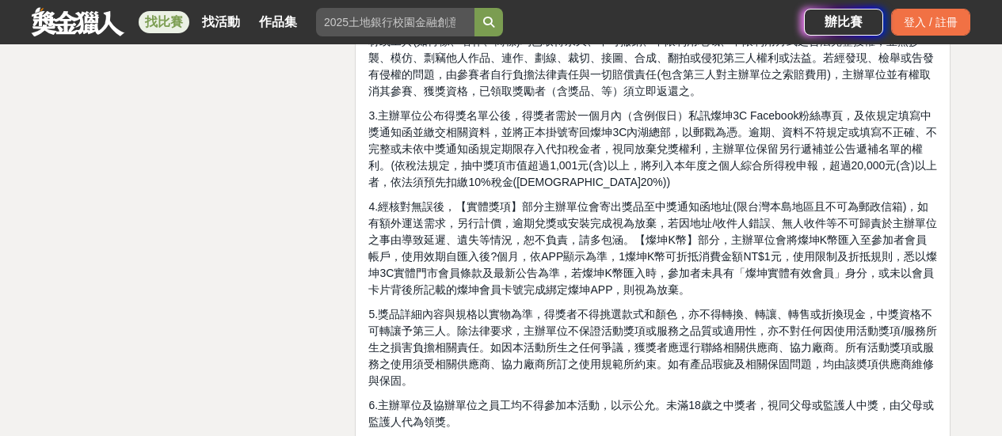
click at [420, 312] on span "5.獎品詳細內容與規格以實物為準，得獎者不得挑選款式和顏色，亦不得轉換、轉讓、轉售或折換現金，中獎資格不可轉讓予第三人。除法律要求，主辦單位不保證活動獎項或服…" at bounding box center [652, 347] width 569 height 79
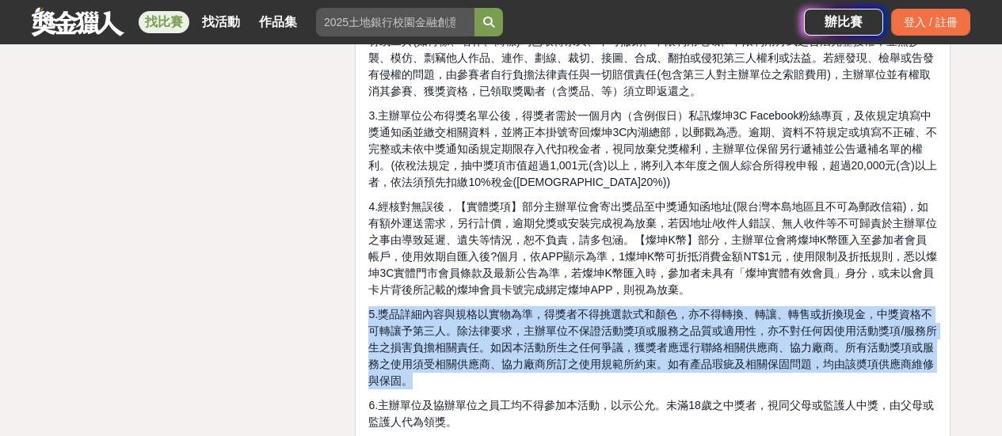
click at [420, 312] on span "5.獎品詳細內容與規格以實物為準，得獎者不得挑選款式和顏色，亦不得轉換、轉讓、轉售或折換現金，中獎資格不可轉讓予第三人。除法律要求，主辦單位不保證活動獎項或服…" at bounding box center [652, 347] width 569 height 79
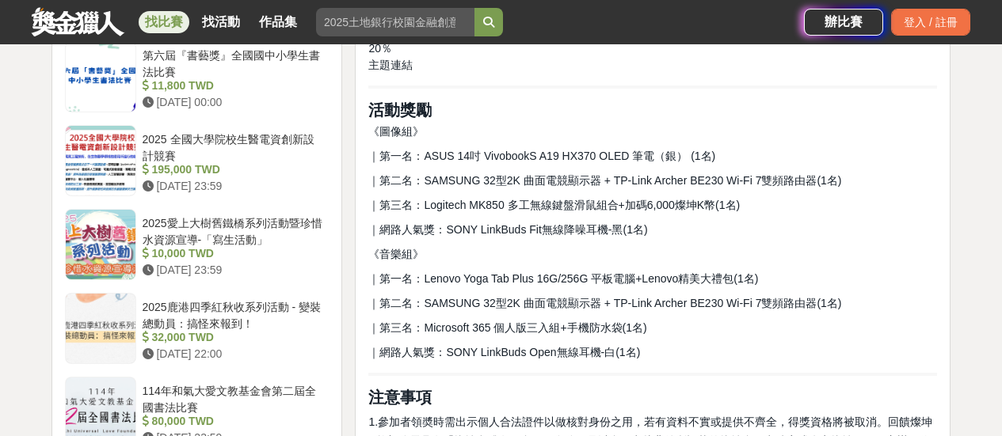
scroll to position [2059, 0]
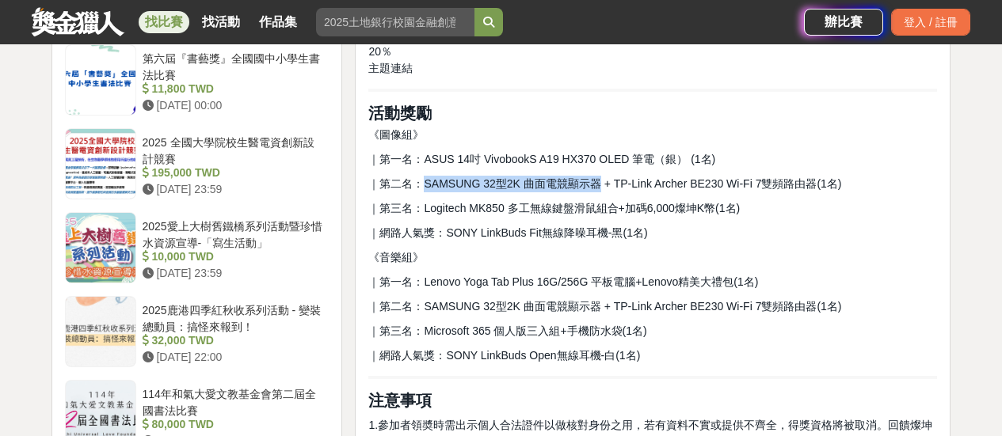
drag, startPoint x: 423, startPoint y: 183, endPoint x: 595, endPoint y: 182, distance: 172.6
click at [595, 182] on span "｜第二名：SAMSUNG 32型2K 曲面電競顯示器 + TP-Link Archer BE230 Wi-Fi 7雙頻路由器(1名)" at bounding box center [604, 183] width 473 height 13
click at [704, 289] on div "前言 2025 AI智繪時代，由燦坤啟動。AI創作早已不只是話題，從音樂到圖文，人人都能用AI表達自己。2025燦坤持續推動AI智繪新風潮，邀請熱愛創作的你一…" at bounding box center [652, 234] width 569 height 3495
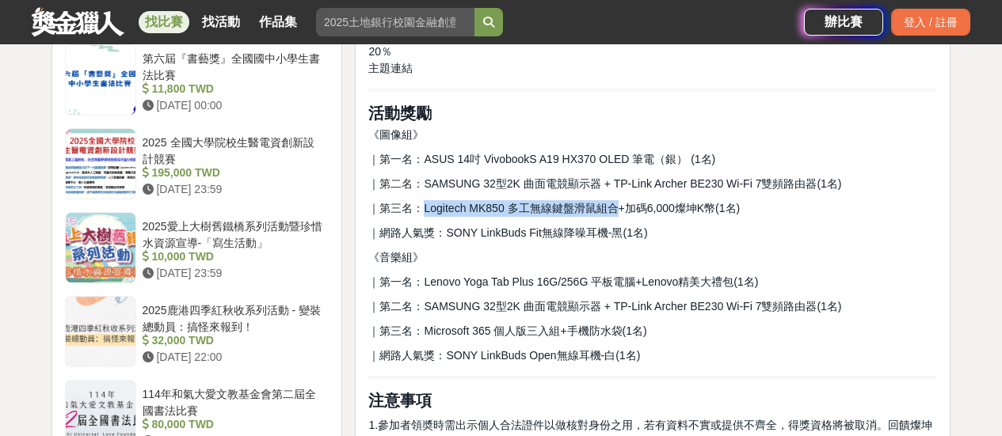
drag, startPoint x: 422, startPoint y: 207, endPoint x: 615, endPoint y: 205, distance: 193.2
click at [615, 205] on span "｜第三名：Logitech MK850 多工無線鍵盤滑鼠組合+加碼6,000燦坤K幣(1名)" at bounding box center [553, 208] width 371 height 13
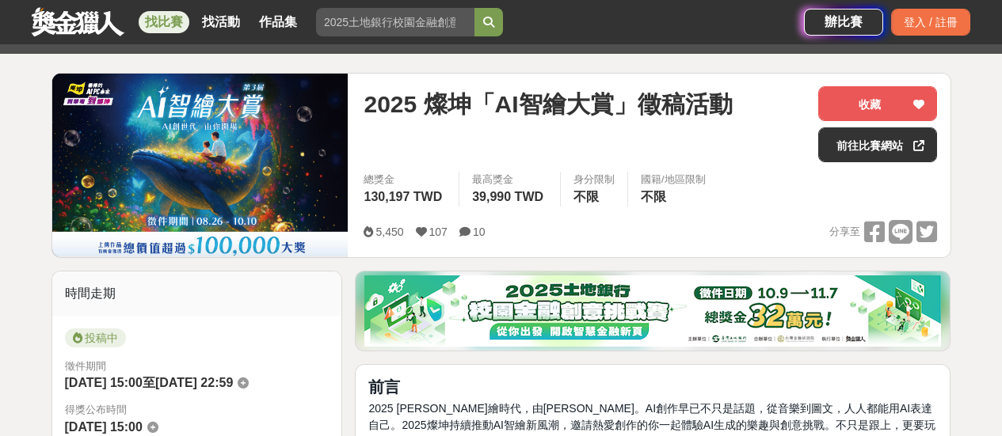
scroll to position [0, 0]
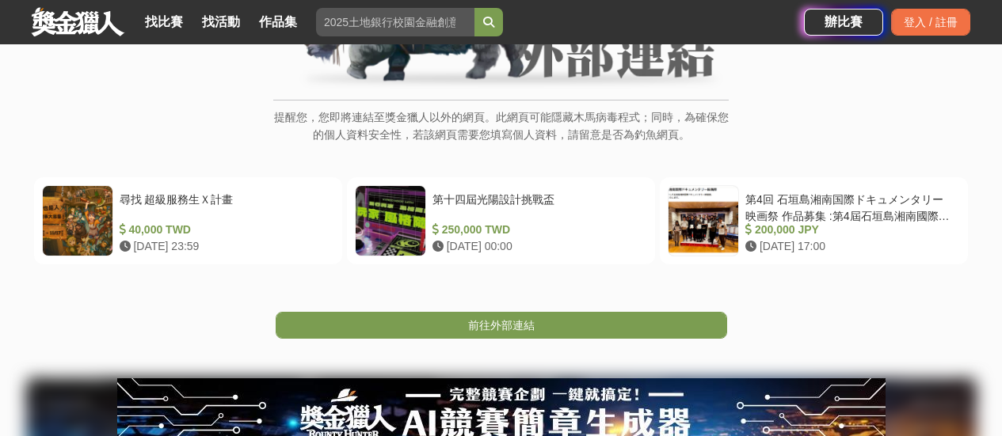
scroll to position [238, 0]
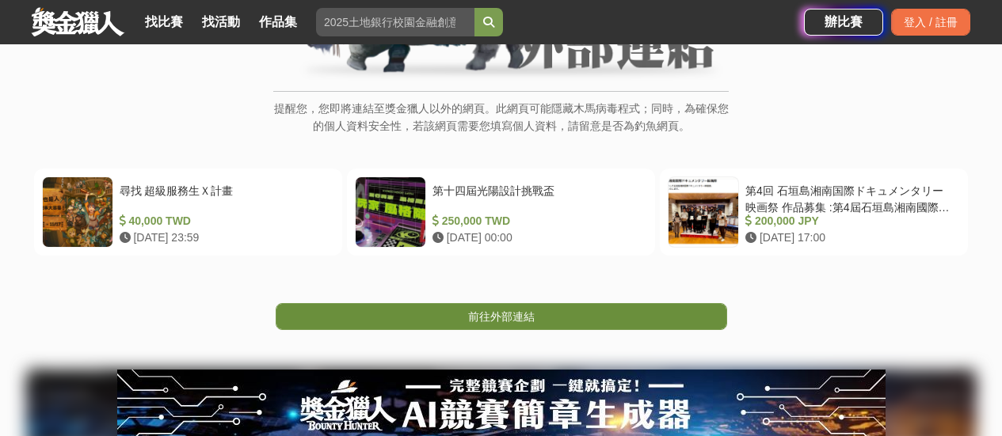
click at [447, 314] on link "前往外部連結" at bounding box center [501, 316] width 451 height 27
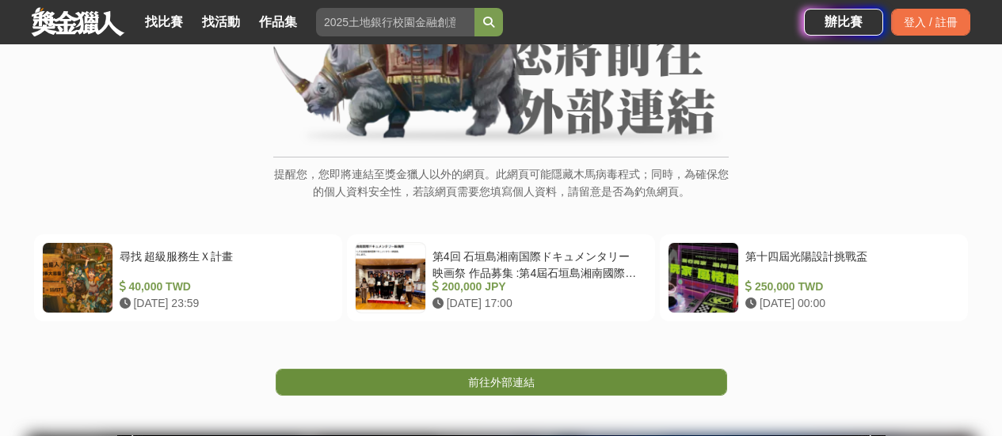
scroll to position [238, 0]
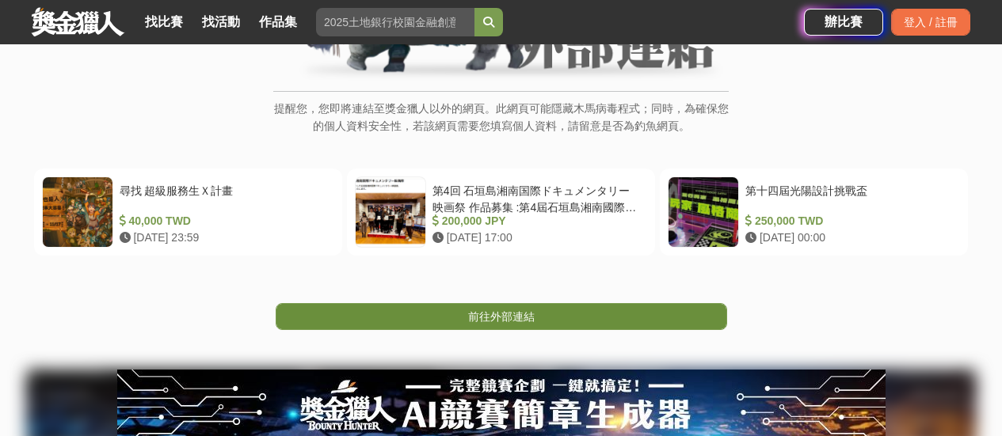
click at [504, 319] on span "前往外部連結" at bounding box center [501, 316] width 67 height 13
